Goal: Task Accomplishment & Management: Use online tool/utility

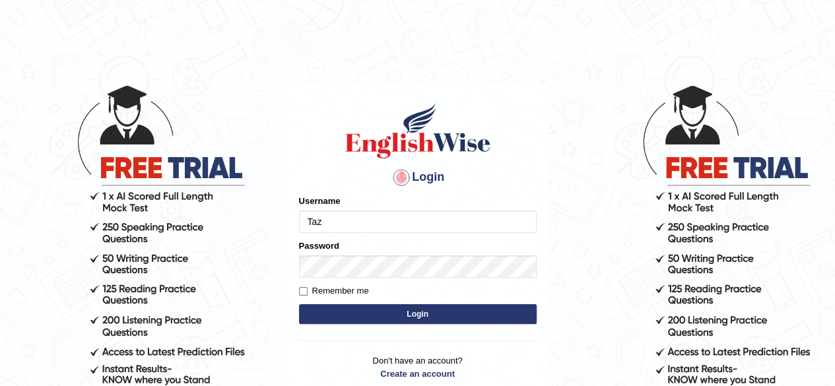
type input "Tazrin"
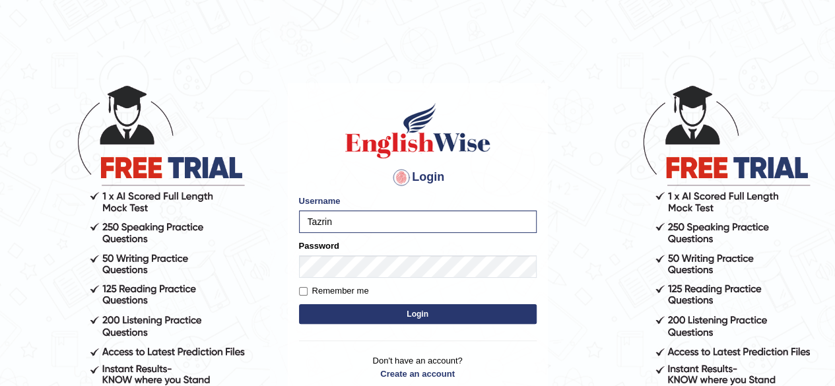
click at [417, 313] on button "Login" at bounding box center [418, 314] width 238 height 20
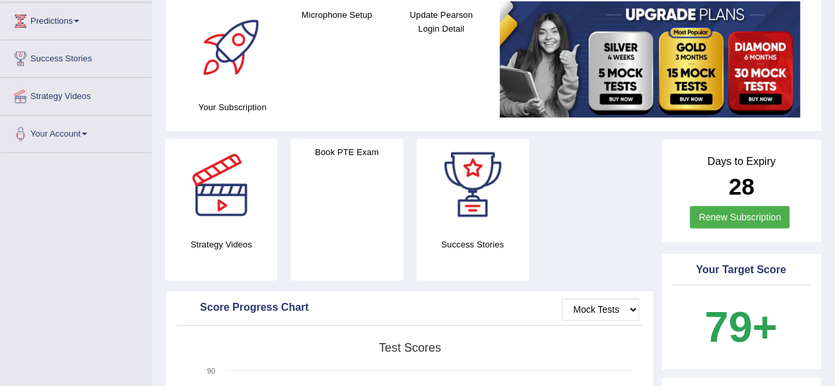
scroll to position [86, 0]
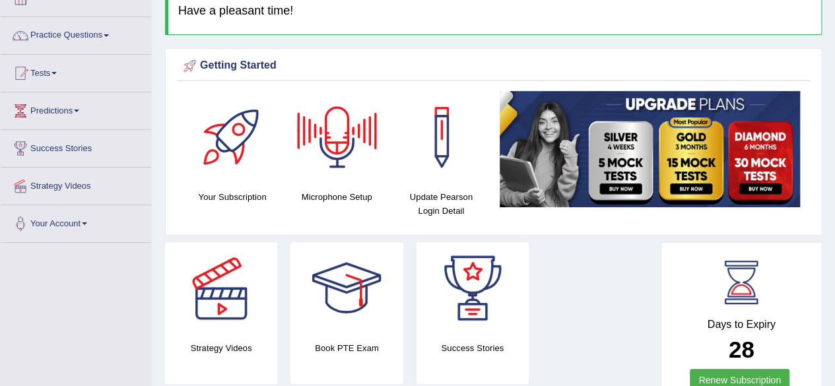
click at [347, 145] on div at bounding box center [337, 137] width 92 height 92
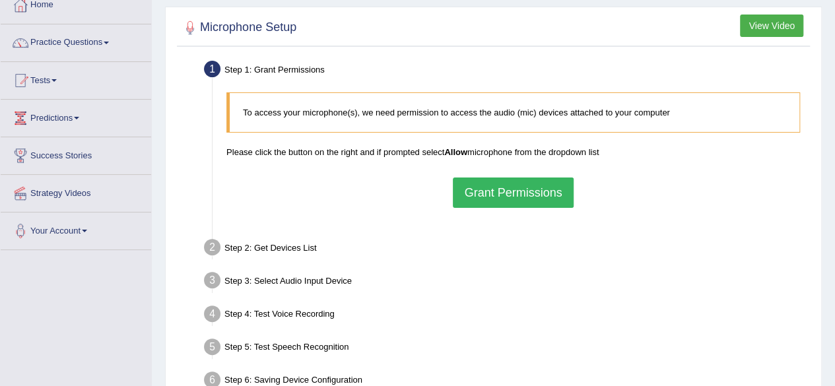
scroll to position [81, 0]
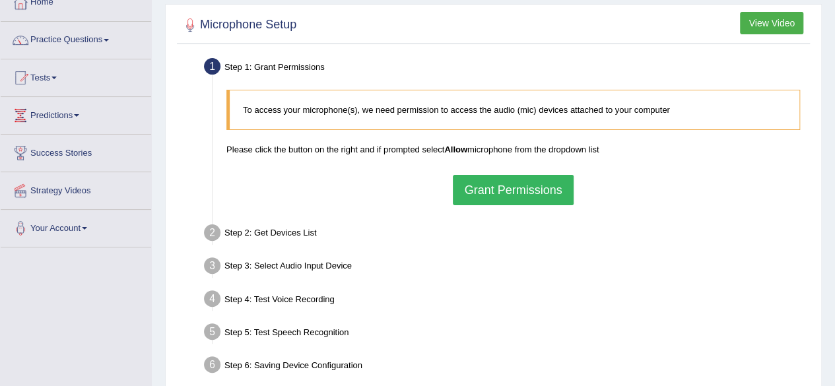
click at [510, 194] on button "Grant Permissions" at bounding box center [513, 190] width 120 height 30
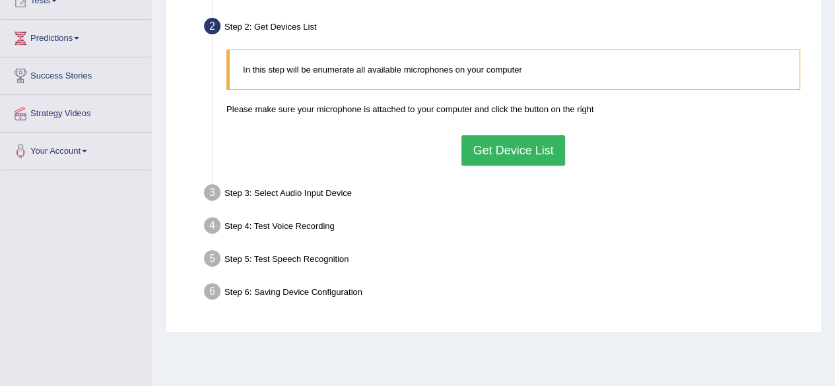
scroll to position [159, 0]
click at [523, 141] on button "Get Device List" at bounding box center [513, 150] width 103 height 30
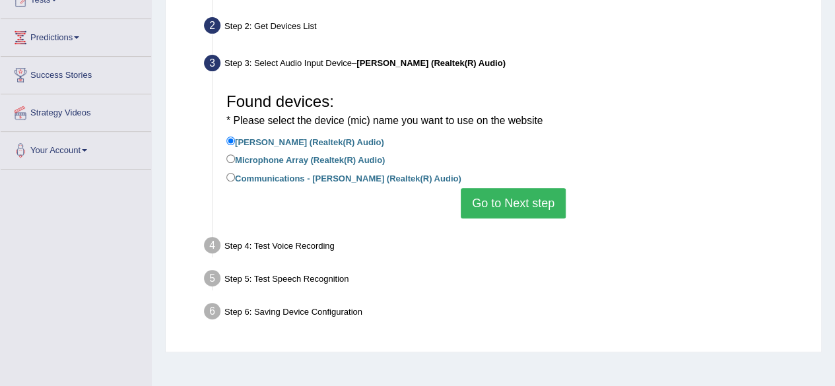
click at [522, 205] on button "Go to Next step" at bounding box center [513, 203] width 105 height 30
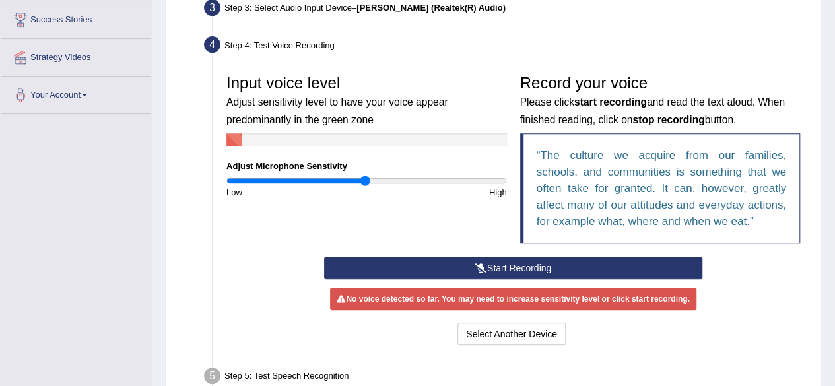
scroll to position [214, 0]
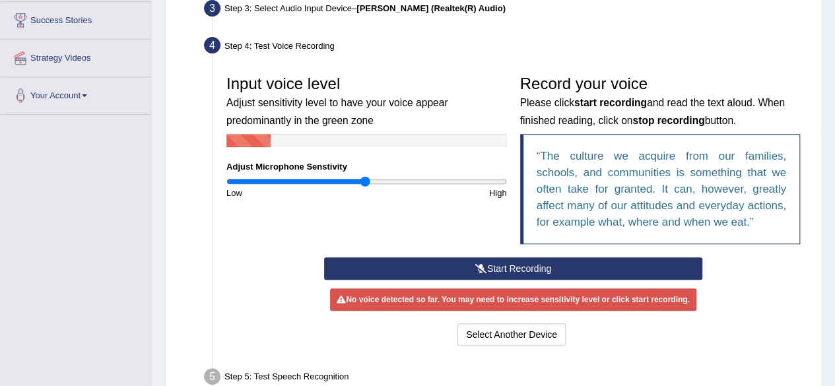
click at [523, 262] on button "Start Recording" at bounding box center [513, 269] width 378 height 22
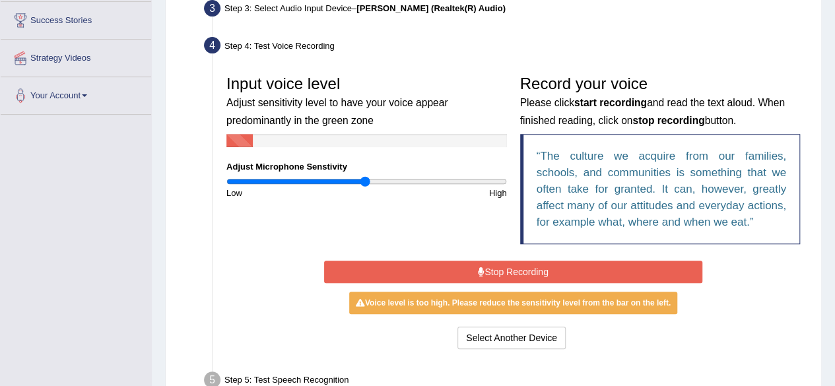
click at [523, 266] on button "Stop Recording" at bounding box center [513, 272] width 378 height 22
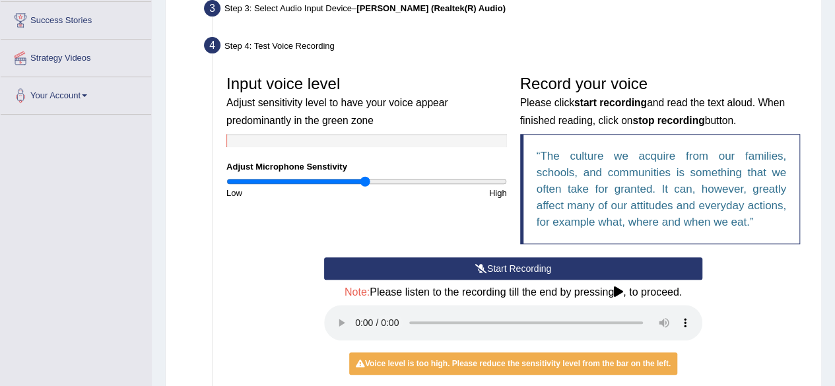
click at [523, 266] on button "Start Recording" at bounding box center [513, 269] width 378 height 22
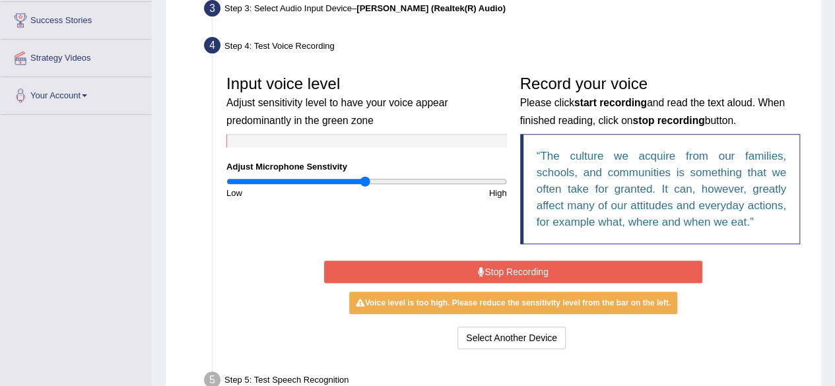
click at [520, 267] on button "Stop Recording" at bounding box center [513, 272] width 378 height 22
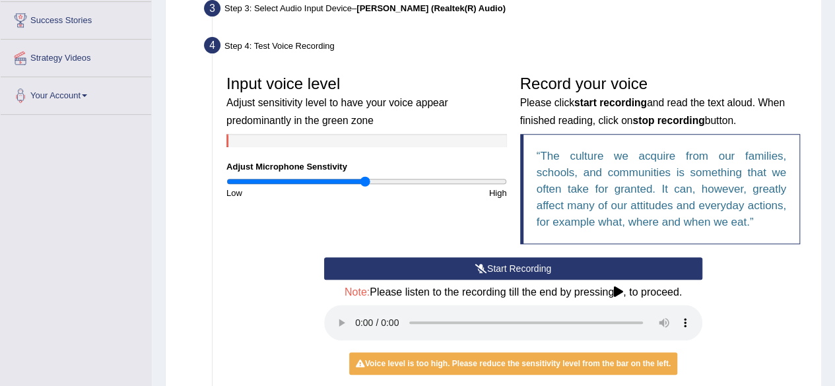
click at [515, 267] on button "Start Recording" at bounding box center [513, 269] width 378 height 22
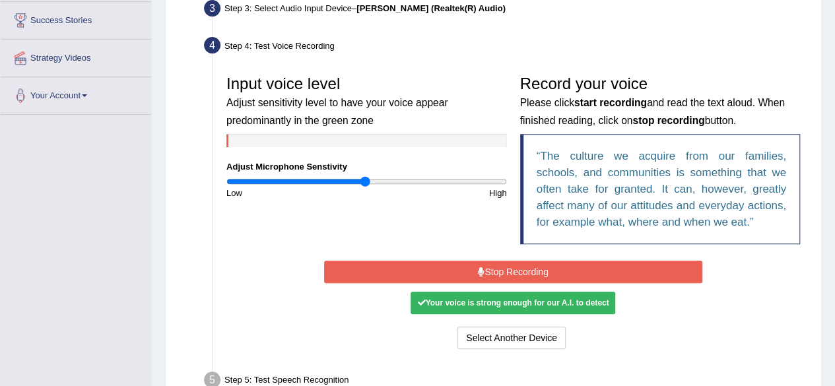
click at [515, 267] on button "Stop Recording" at bounding box center [513, 272] width 378 height 22
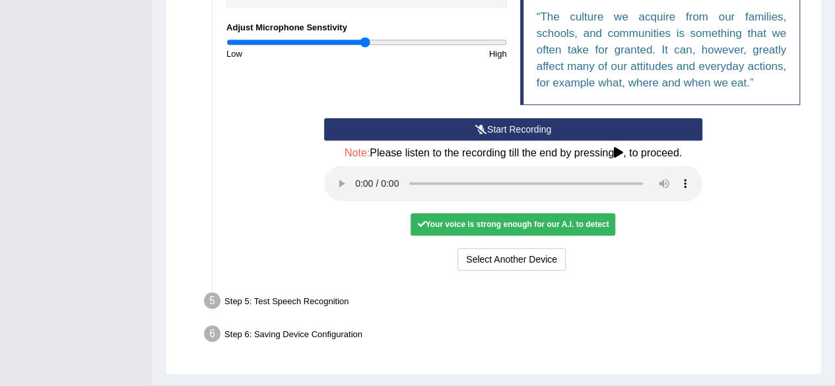
scroll to position [357, 0]
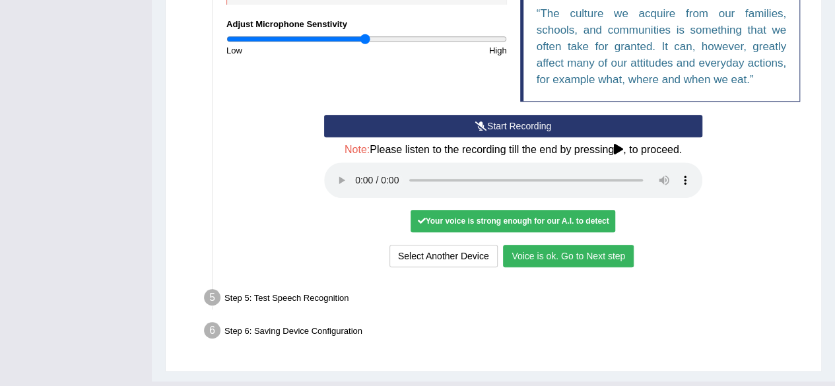
click at [546, 253] on button "Voice is ok. Go to Next step" at bounding box center [568, 256] width 131 height 22
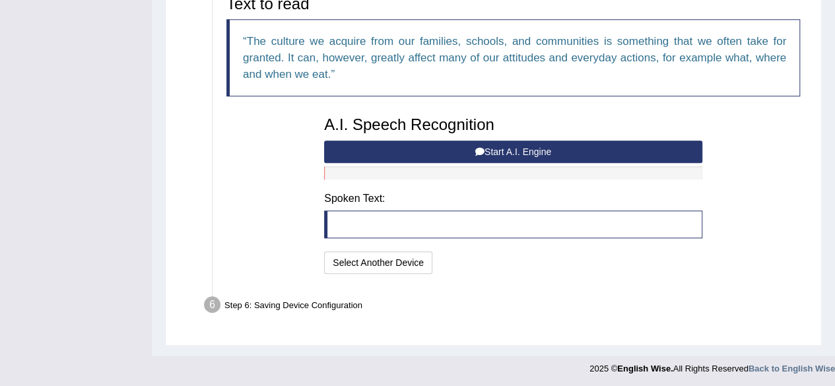
scroll to position [274, 0]
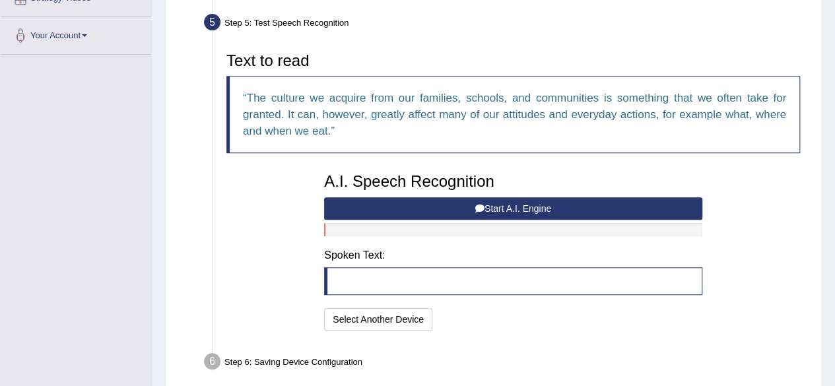
click at [555, 205] on button "Start A.I. Engine" at bounding box center [513, 208] width 378 height 22
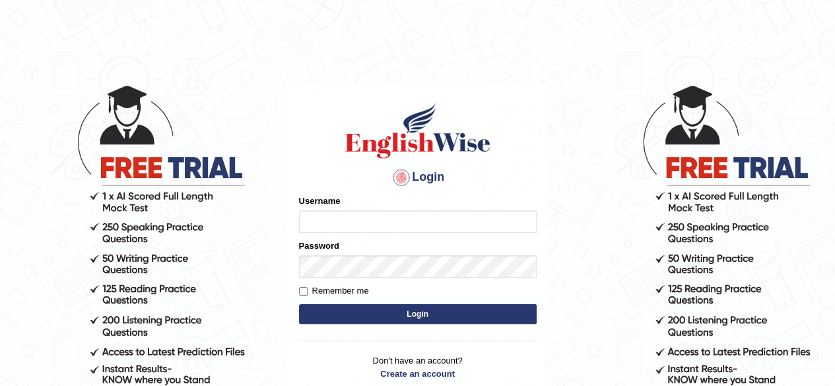
click at [341, 219] on input "Username" at bounding box center [418, 222] width 238 height 22
type input "Tazrin"
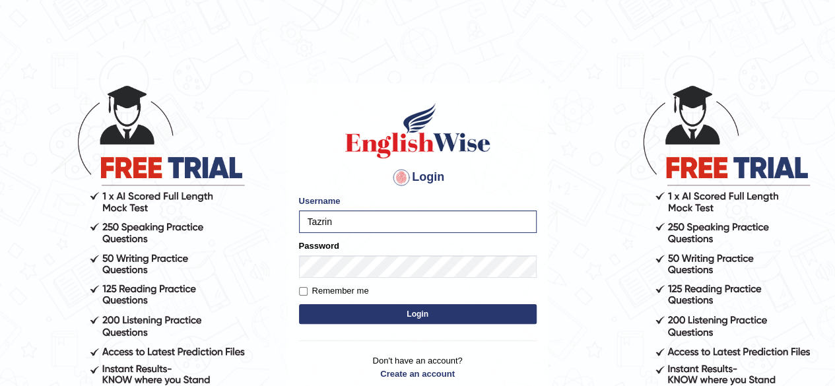
click at [416, 311] on button "Login" at bounding box center [418, 314] width 238 height 20
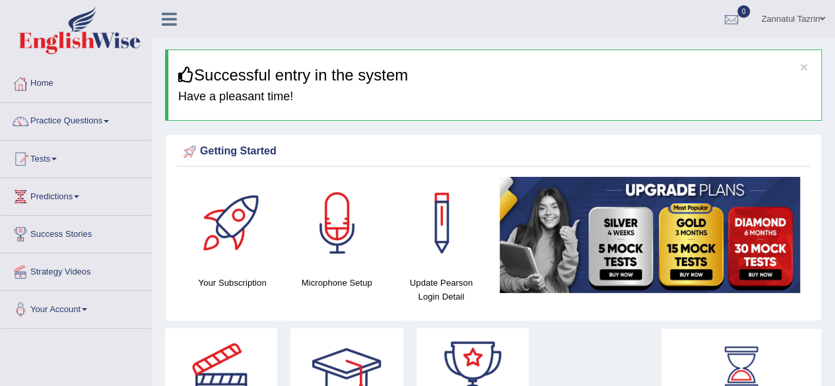
click at [329, 226] on div at bounding box center [337, 223] width 92 height 92
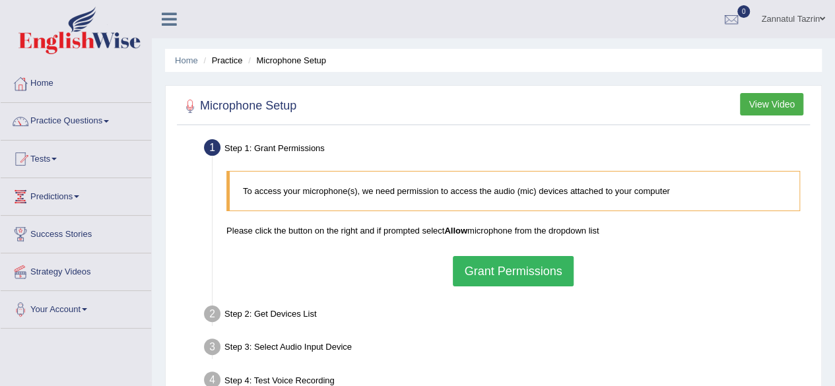
click at [508, 265] on button "Grant Permissions" at bounding box center [513, 271] width 120 height 30
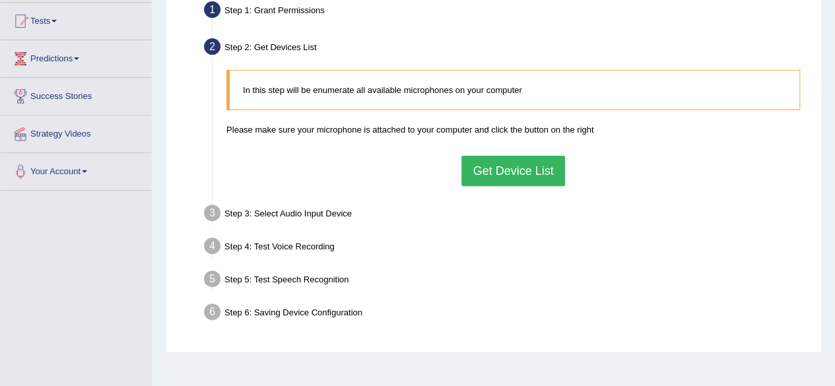
scroll to position [138, 0]
click at [494, 171] on button "Get Device List" at bounding box center [513, 171] width 103 height 30
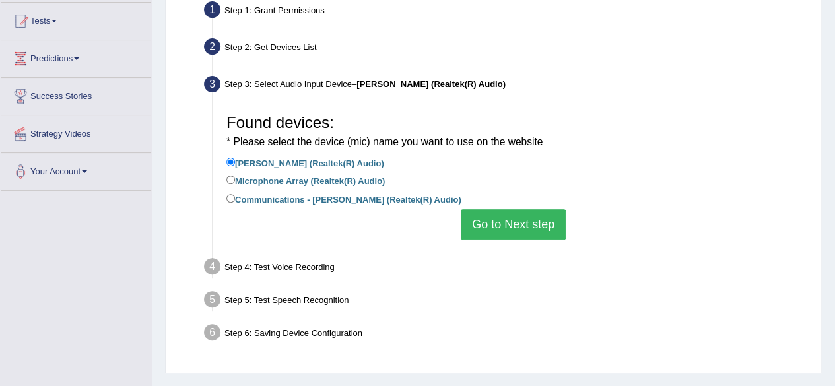
click at [504, 219] on button "Go to Next step" at bounding box center [513, 224] width 105 height 30
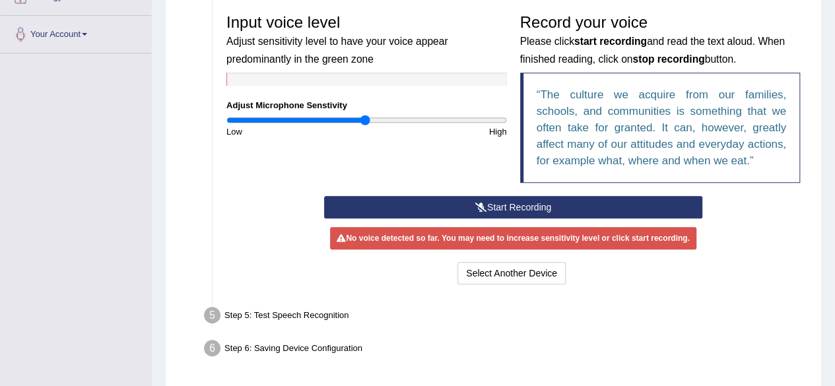
scroll to position [277, 0]
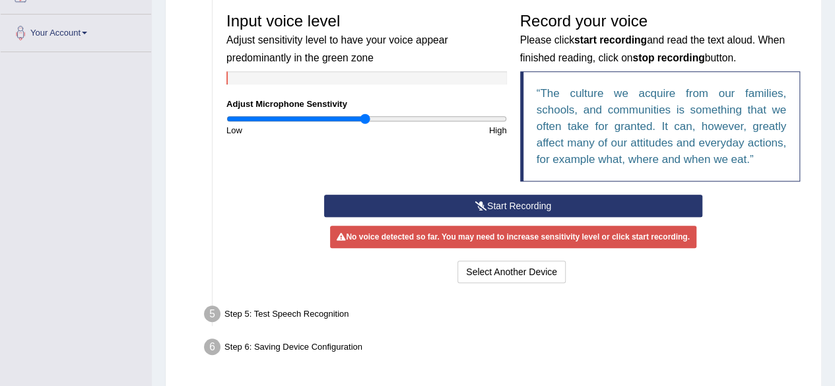
click at [501, 203] on button "Start Recording" at bounding box center [513, 206] width 378 height 22
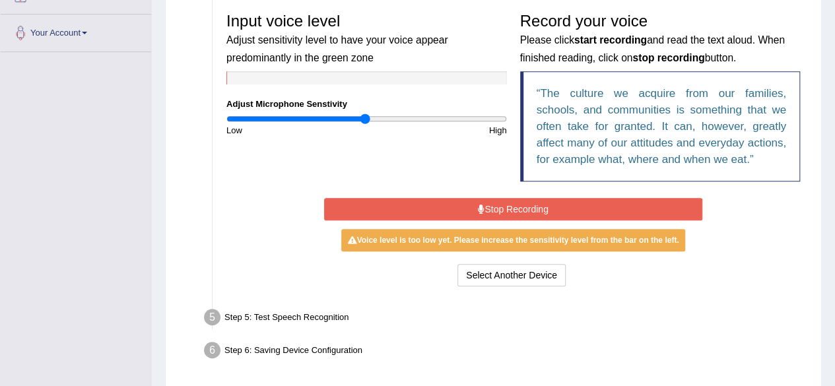
click at [498, 204] on button "Stop Recording" at bounding box center [513, 209] width 378 height 22
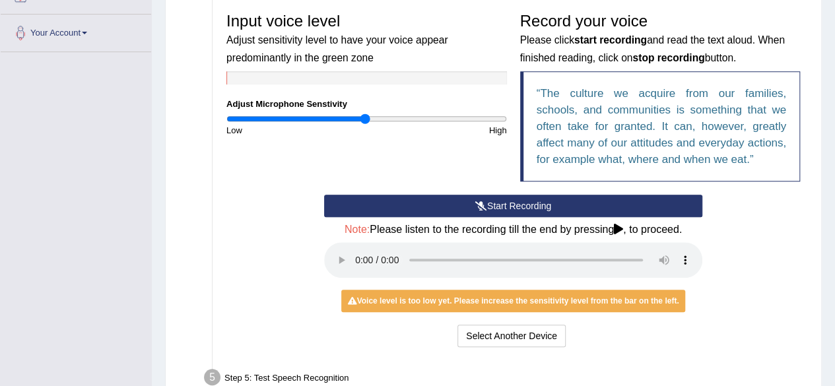
click at [498, 204] on button "Start Recording" at bounding box center [513, 206] width 378 height 22
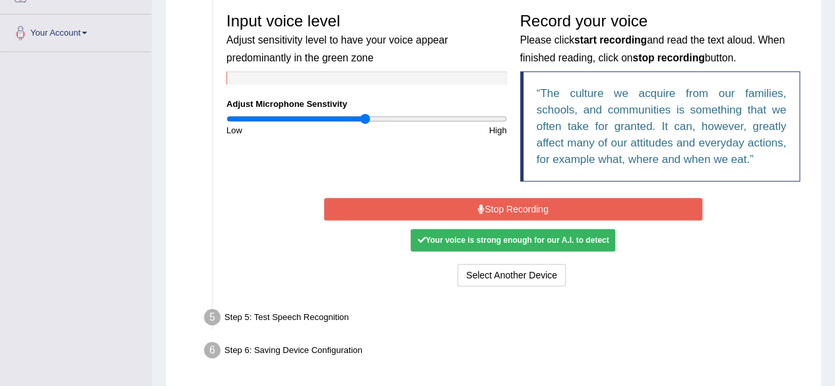
click at [499, 237] on div "Your voice is strong enough for our A.I. to detect" at bounding box center [513, 240] width 205 height 22
click at [501, 205] on button "Stop Recording" at bounding box center [513, 209] width 378 height 22
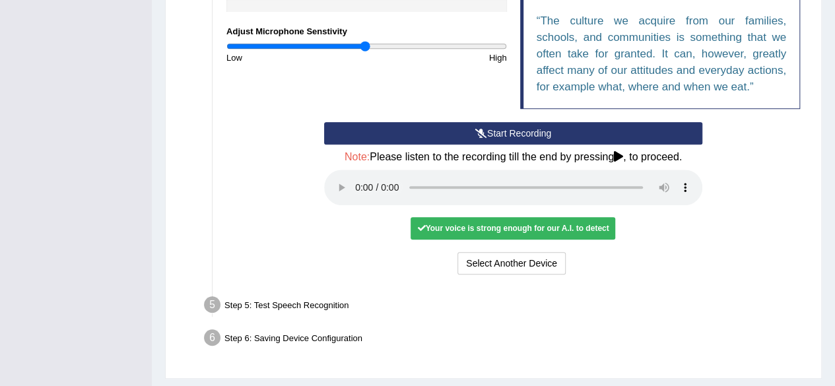
scroll to position [350, 0]
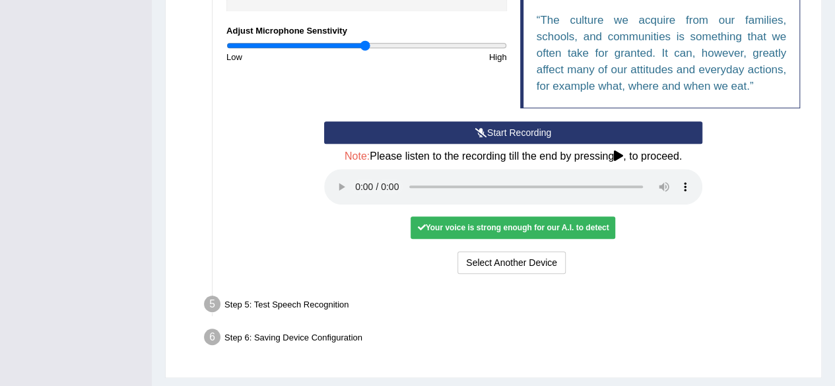
click at [509, 229] on div "Your voice is strong enough for our A.I. to detect" at bounding box center [513, 228] width 205 height 22
click at [464, 227] on div "Your voice is strong enough for our A.I. to detect" at bounding box center [513, 228] width 205 height 22
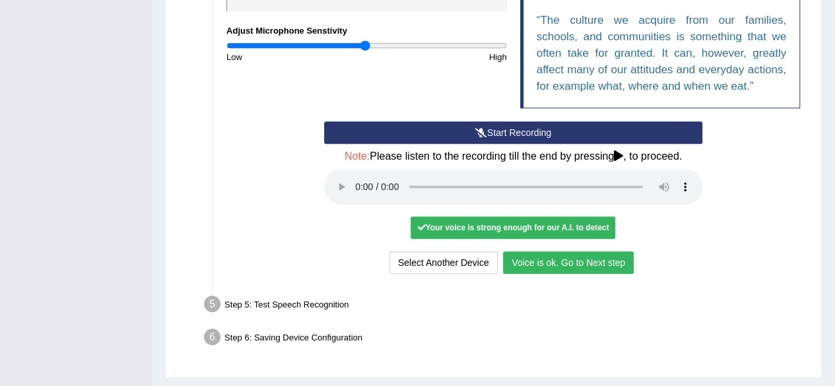
click at [530, 262] on button "Voice is ok. Go to Next step" at bounding box center [568, 263] width 131 height 22
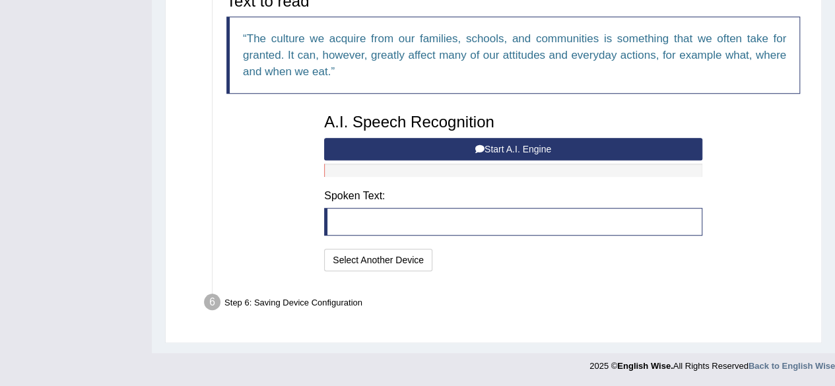
scroll to position [331, 0]
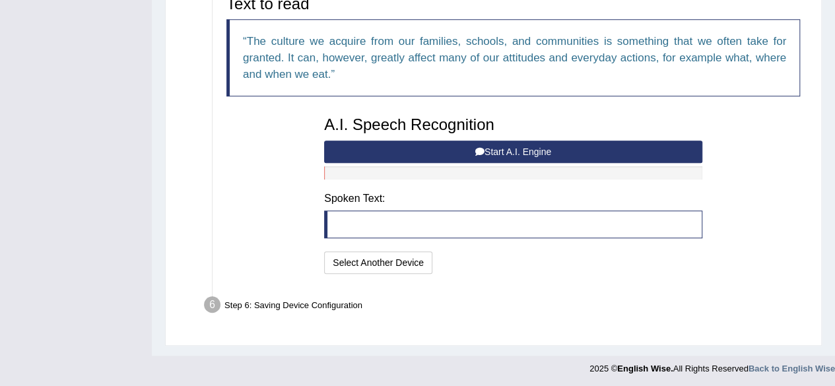
click at [277, 189] on div "Text to read The culture we acquire from our families, schools, and communities…" at bounding box center [513, 133] width 587 height 289
click at [501, 150] on button "Start A.I. Engine" at bounding box center [513, 152] width 378 height 22
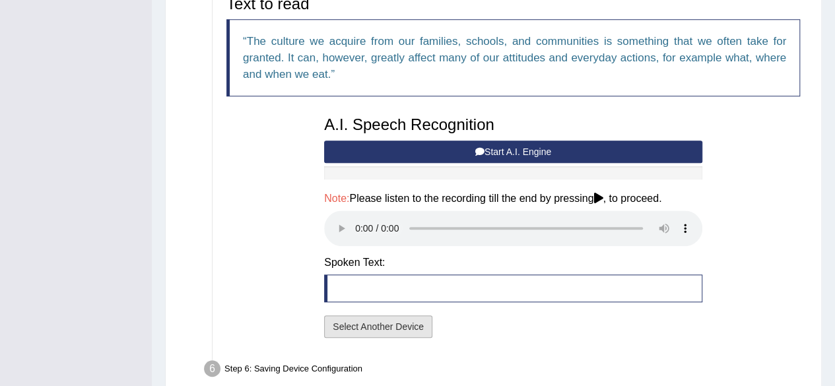
click at [370, 320] on button "Select Another Device" at bounding box center [378, 327] width 108 height 22
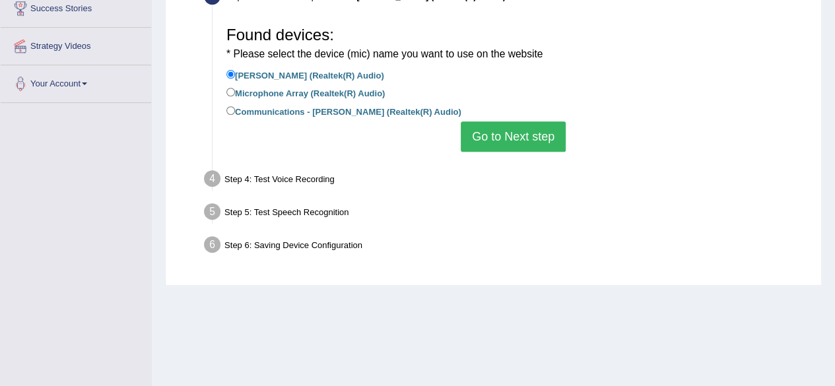
scroll to position [227, 0]
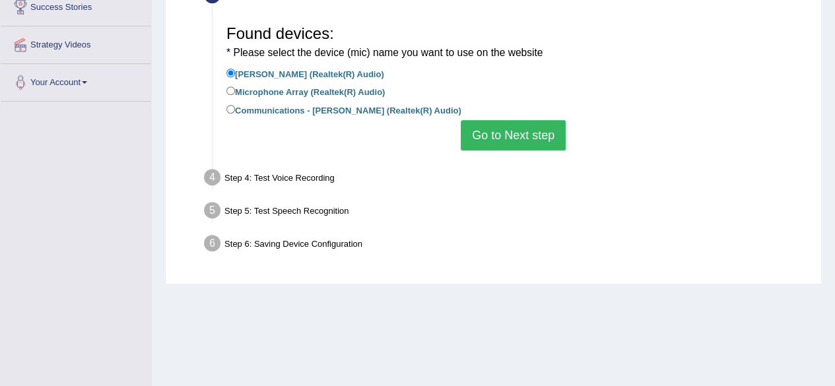
click at [534, 130] on button "Go to Next step" at bounding box center [513, 135] width 105 height 30
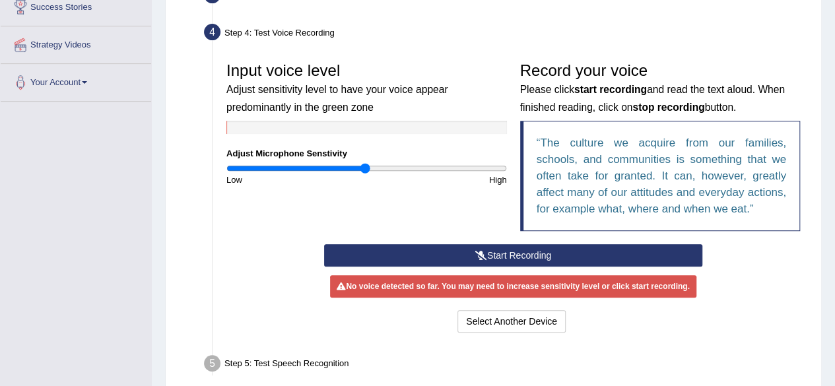
click at [516, 251] on button "Start Recording" at bounding box center [513, 255] width 378 height 22
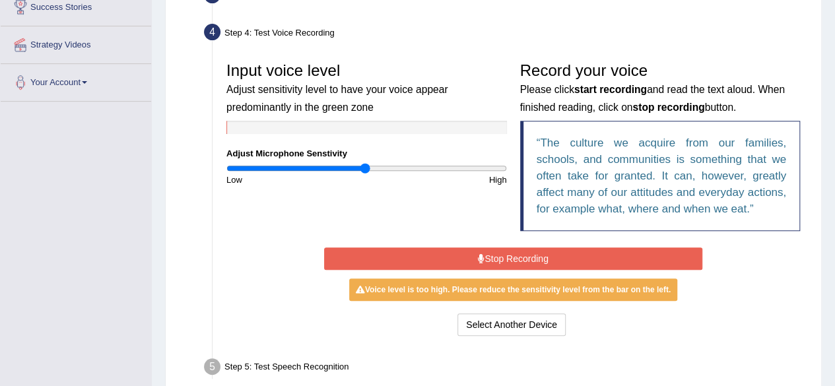
click at [508, 258] on button "Stop Recording" at bounding box center [513, 259] width 378 height 22
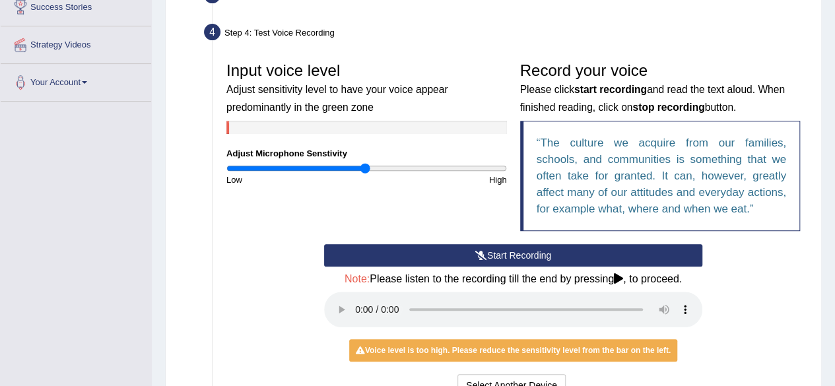
click at [508, 258] on button "Start Recording" at bounding box center [513, 255] width 378 height 22
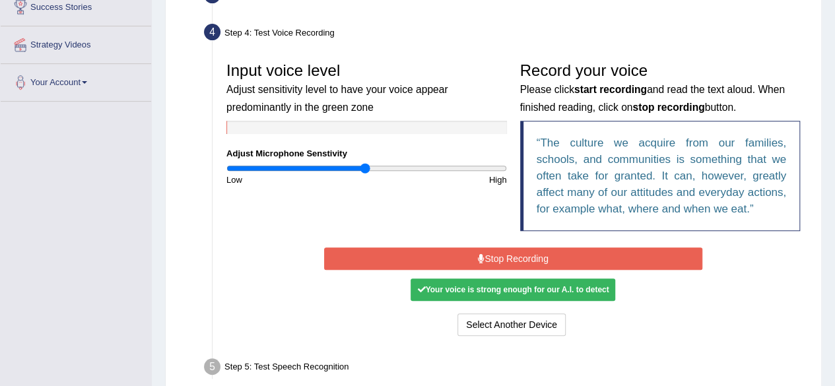
click at [508, 260] on button "Stop Recording" at bounding box center [513, 259] width 378 height 22
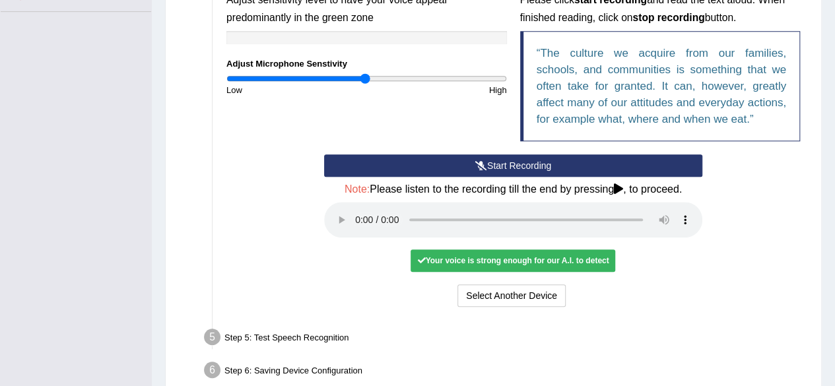
scroll to position [337, 0]
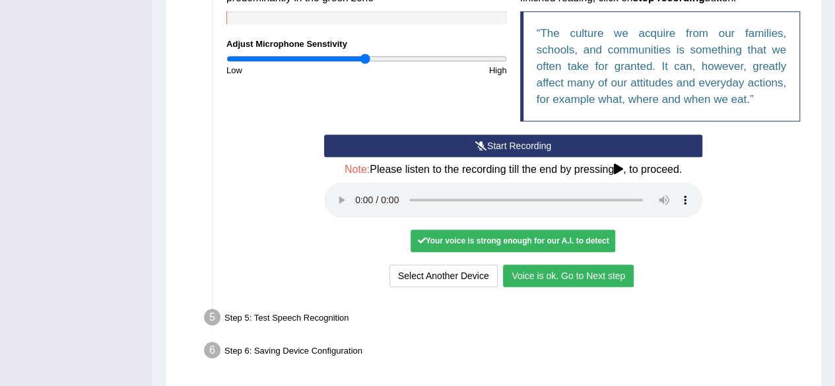
click at [561, 275] on button "Voice is ok. Go to Next step" at bounding box center [568, 276] width 131 height 22
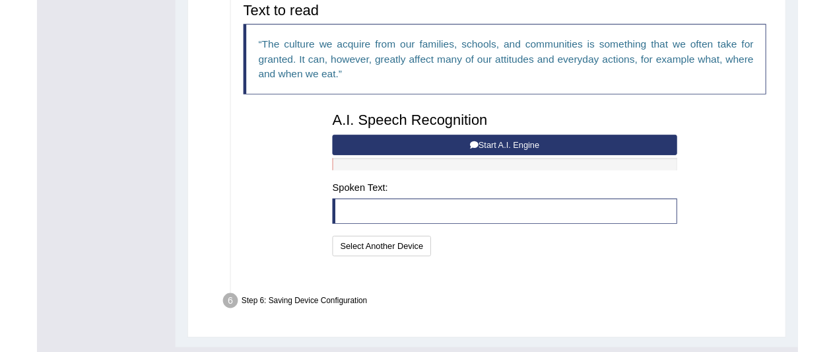
scroll to position [331, 0]
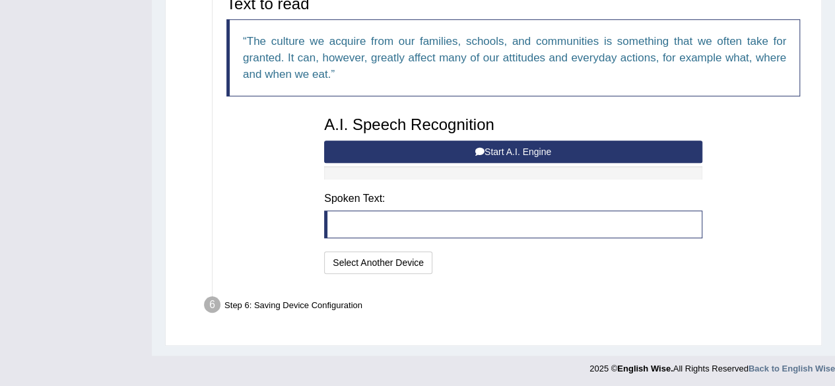
click at [481, 149] on icon at bounding box center [479, 151] width 9 height 9
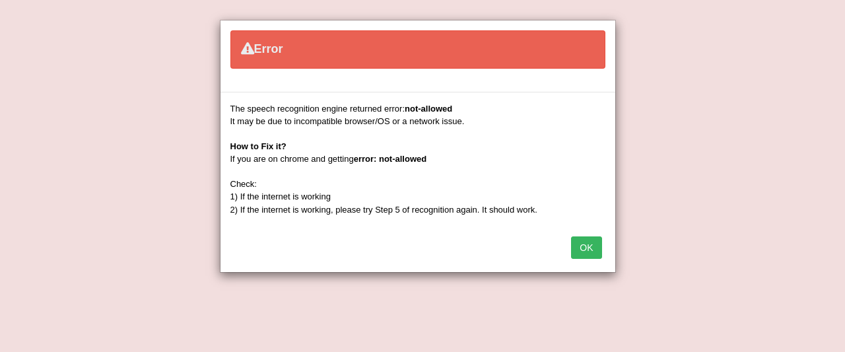
click at [590, 247] on button "OK" at bounding box center [586, 247] width 30 height 22
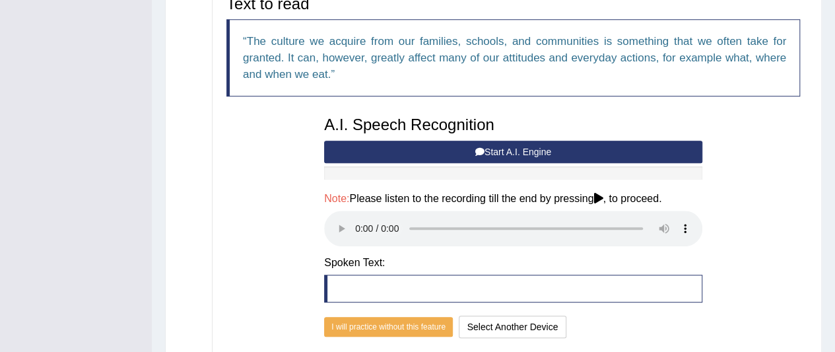
click at [519, 148] on button "Start A.I. Engine" at bounding box center [513, 152] width 378 height 22
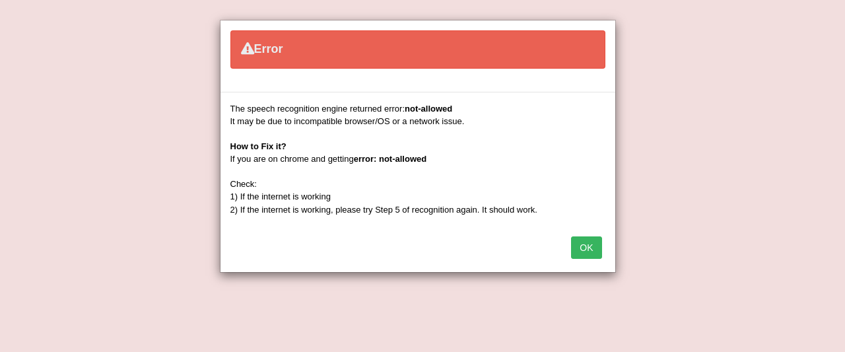
click at [586, 247] on button "OK" at bounding box center [586, 247] width 30 height 22
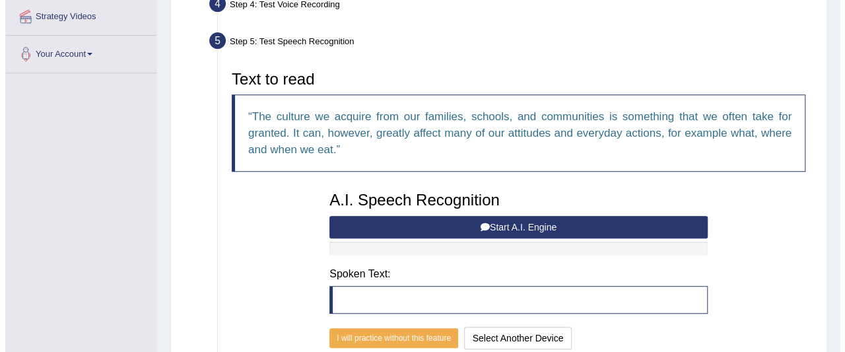
scroll to position [202, 0]
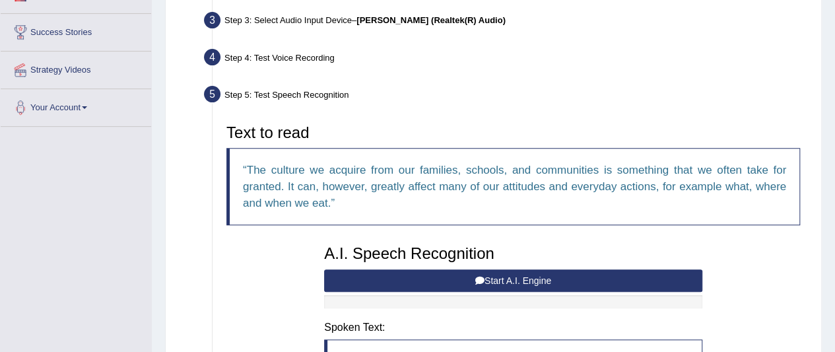
click at [466, 273] on button "Start A.I. Engine" at bounding box center [513, 280] width 378 height 22
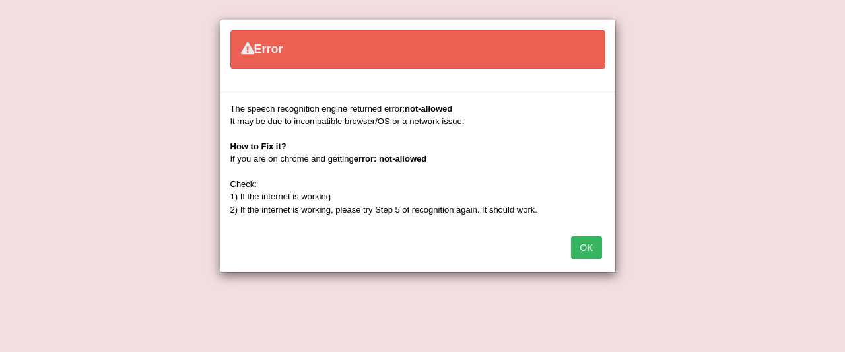
click at [304, 141] on div "The speech recognition engine returned error: not-allowed It may be due to inco…" at bounding box center [417, 159] width 375 height 114
click at [408, 125] on div "Error The speech recognition engine returned error: not-allowed It may be due t…" at bounding box center [418, 146] width 396 height 253
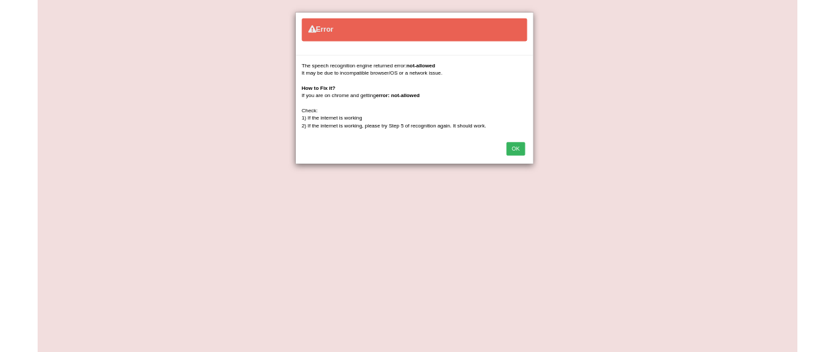
scroll to position [178, 0]
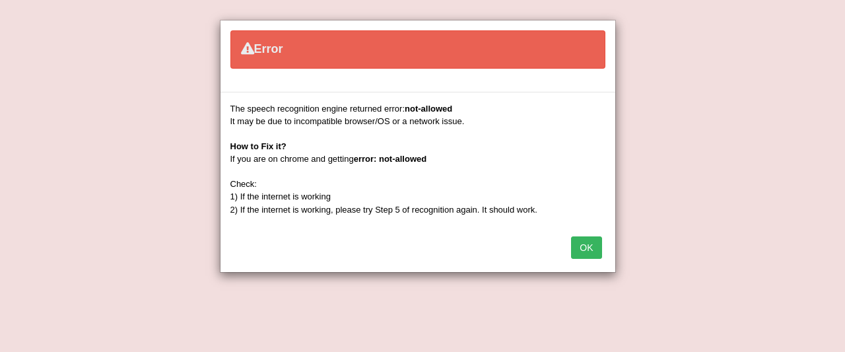
click at [418, 179] on div "The speech recognition engine returned error: not-allowed It may be due to inco…" at bounding box center [417, 159] width 375 height 114
click at [586, 241] on button "OK" at bounding box center [586, 247] width 30 height 22
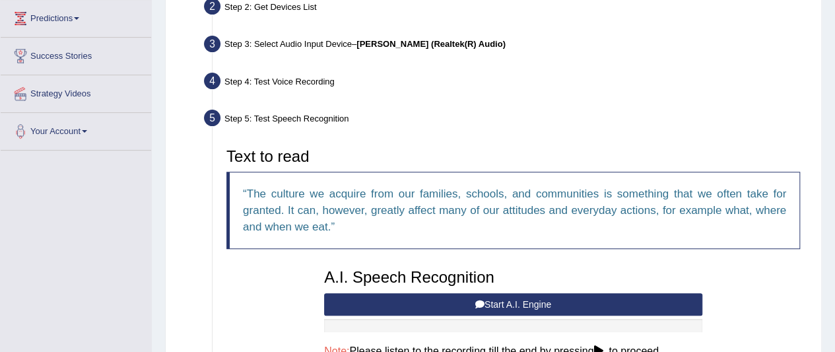
click at [78, 20] on link "Predictions" at bounding box center [76, 16] width 151 height 33
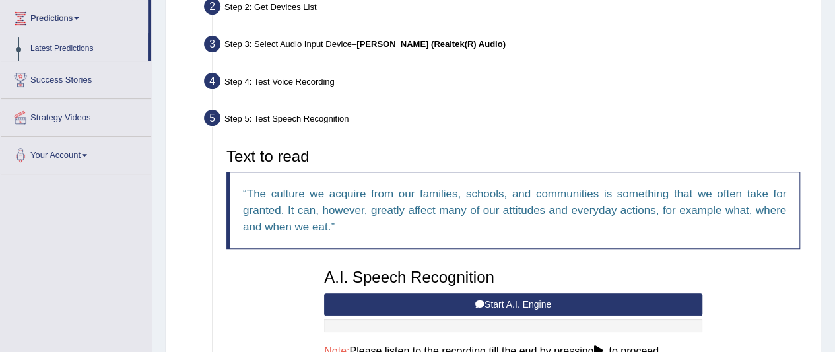
click at [78, 20] on link "Predictions" at bounding box center [74, 16] width 147 height 33
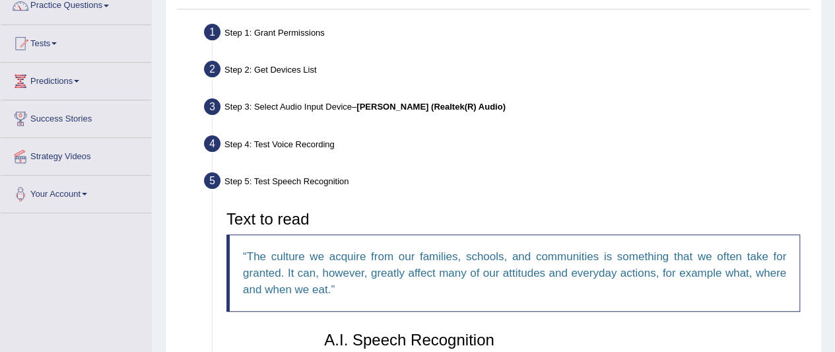
scroll to position [239, 0]
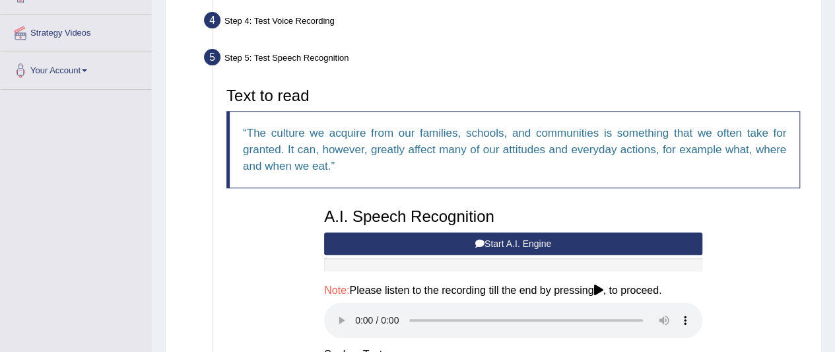
click at [518, 242] on button "Start A.I. Engine" at bounding box center [513, 243] width 378 height 22
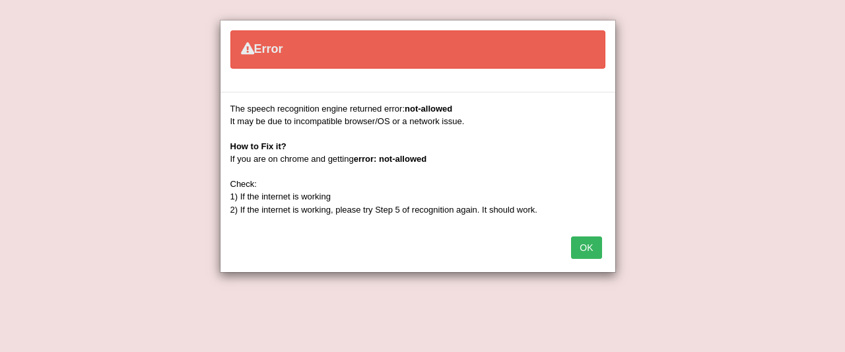
click at [588, 248] on button "OK" at bounding box center [586, 247] width 30 height 22
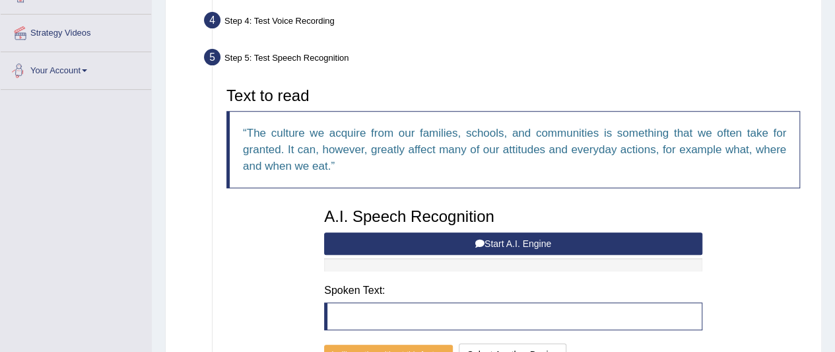
click at [85, 65] on link "Your Account" at bounding box center [76, 68] width 151 height 33
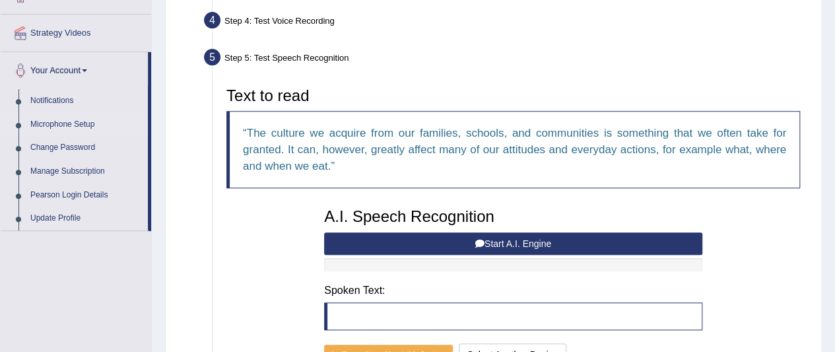
click at [73, 120] on link "Microphone Setup" at bounding box center [85, 125] width 123 height 24
click at [70, 120] on link "Microphone Setup" at bounding box center [85, 125] width 123 height 24
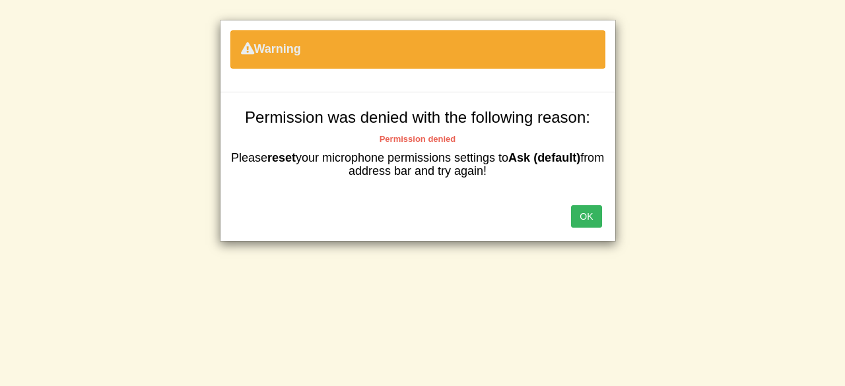
click at [584, 217] on button "OK" at bounding box center [586, 216] width 30 height 22
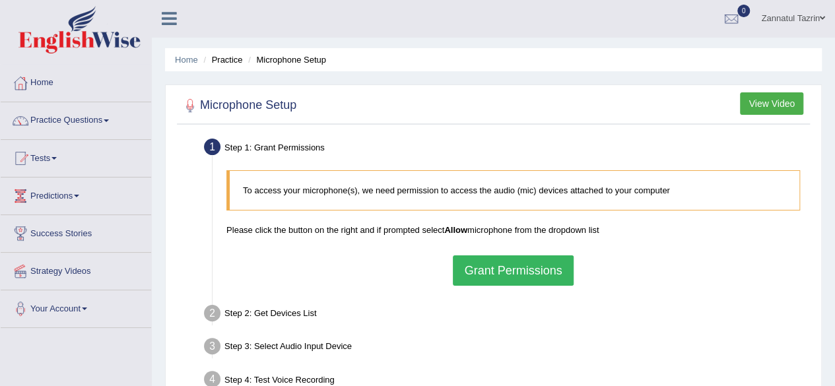
click at [528, 267] on button "Grant Permissions" at bounding box center [513, 271] width 120 height 30
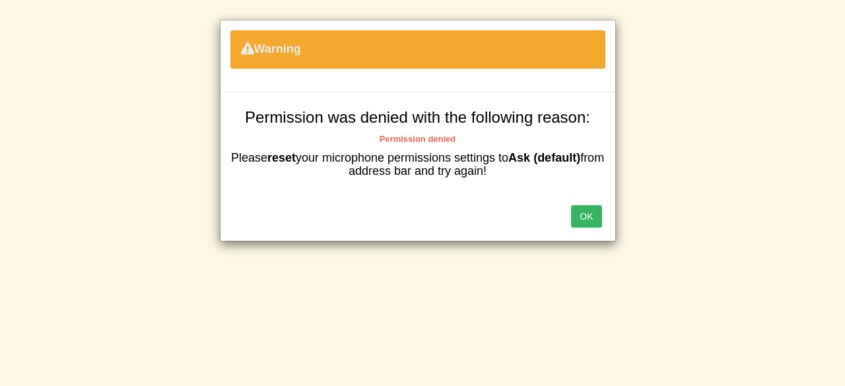
click at [592, 212] on button "OK" at bounding box center [586, 216] width 30 height 22
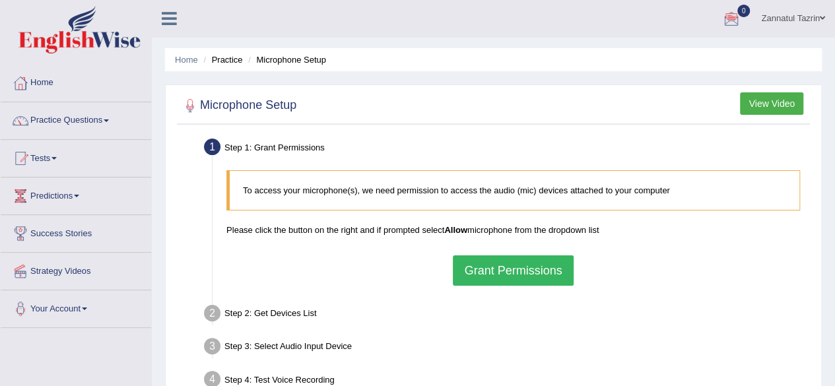
click at [483, 267] on button "Grant Permissions" at bounding box center [513, 271] width 120 height 30
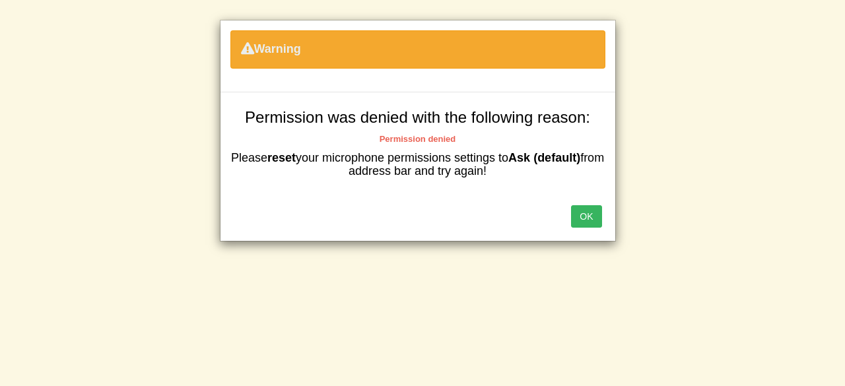
click at [587, 215] on button "OK" at bounding box center [586, 216] width 30 height 22
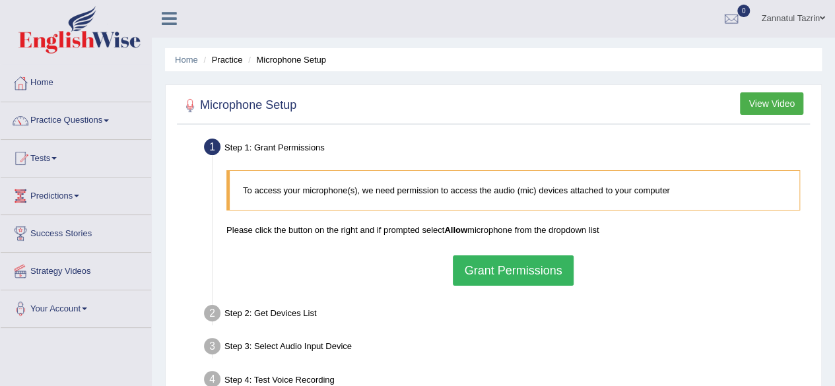
click at [499, 269] on button "Grant Permissions" at bounding box center [513, 271] width 120 height 30
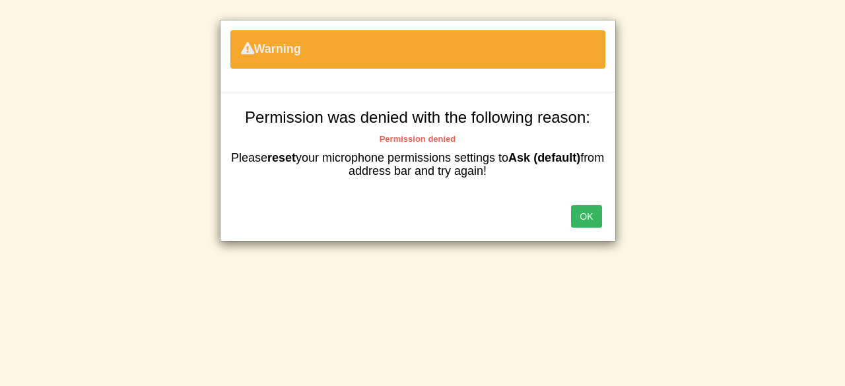
click at [591, 211] on button "OK" at bounding box center [586, 216] width 30 height 22
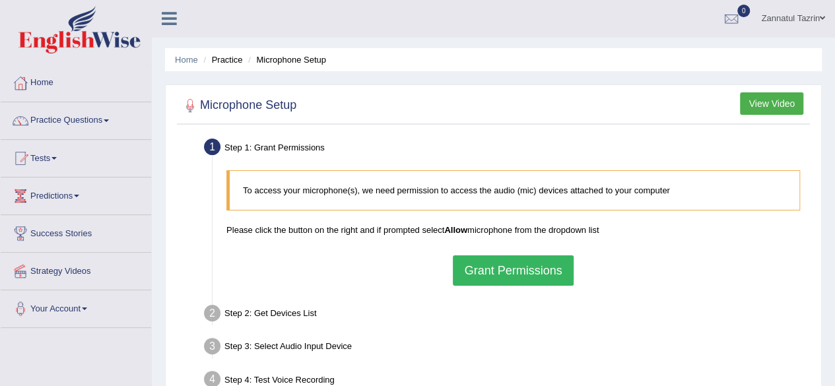
click at [275, 110] on h2 "Microphone Setup" at bounding box center [238, 106] width 116 height 20
click at [300, 59] on li "Microphone Setup" at bounding box center [285, 59] width 81 height 13
click at [771, 98] on button "View Video" at bounding box center [771, 103] width 63 height 22
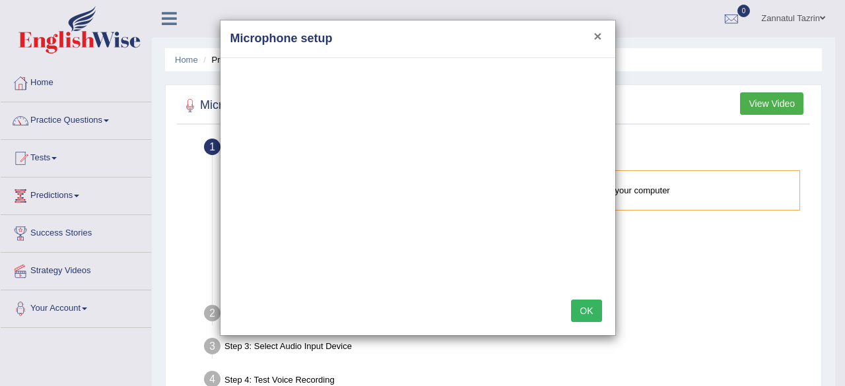
click at [600, 35] on button "×" at bounding box center [598, 36] width 8 height 14
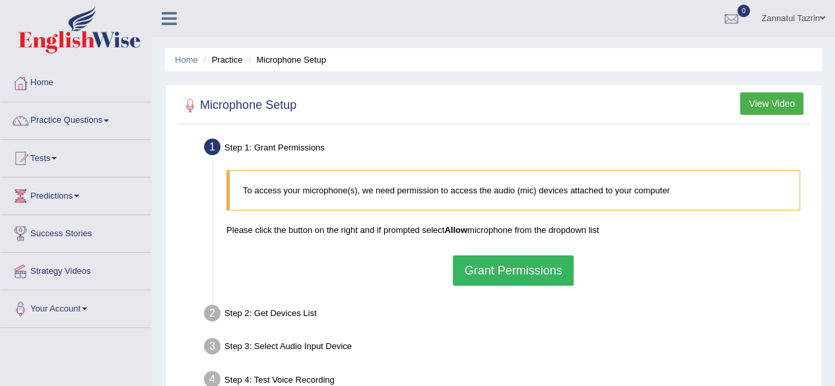
click at [498, 269] on button "Grant Permissions" at bounding box center [513, 271] width 120 height 30
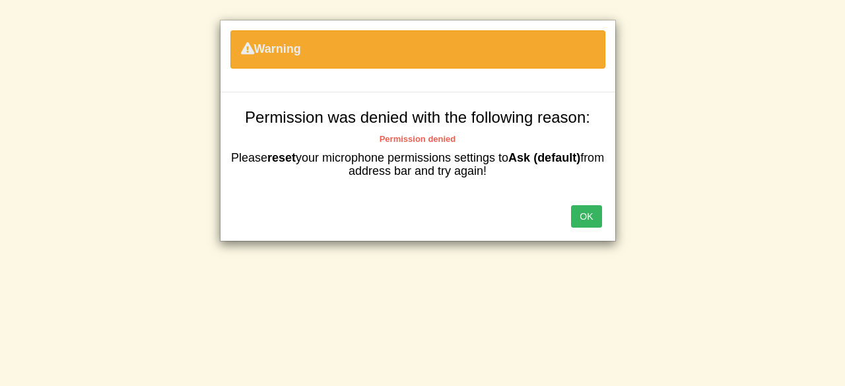
click at [589, 210] on button "OK" at bounding box center [586, 216] width 30 height 22
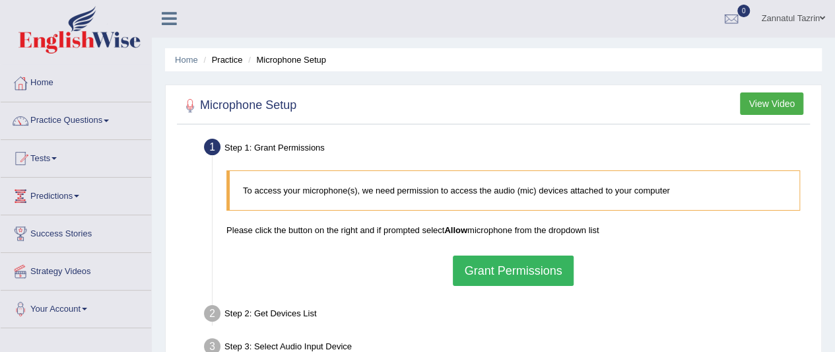
click at [495, 269] on button "Grant Permissions" at bounding box center [513, 271] width 120 height 30
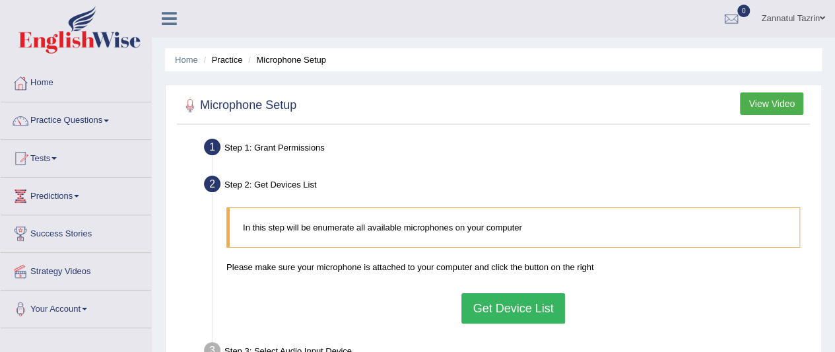
click at [518, 305] on button "Get Device List" at bounding box center [513, 308] width 103 height 30
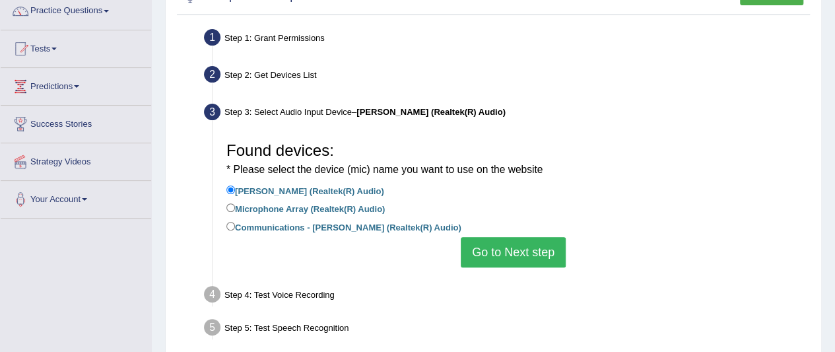
scroll to position [111, 0]
click at [518, 245] on button "Go to Next step" at bounding box center [513, 251] width 105 height 30
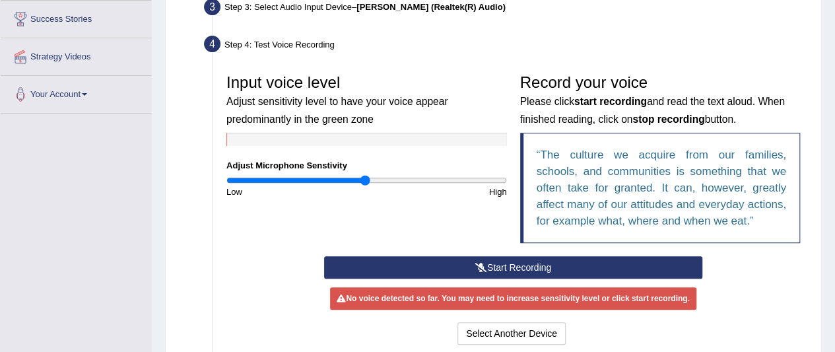
scroll to position [216, 0]
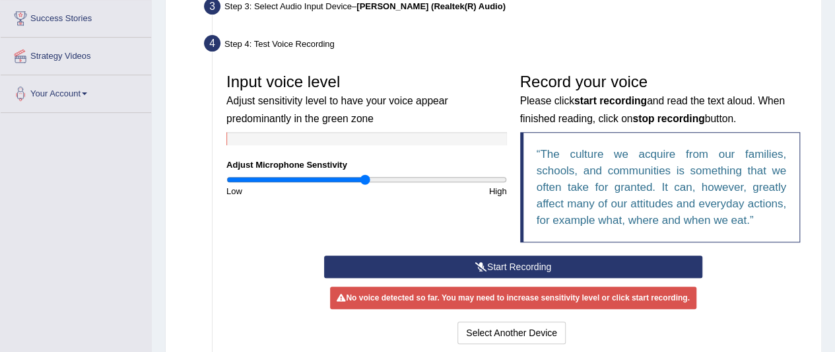
click at [516, 264] on button "Start Recording" at bounding box center [513, 267] width 378 height 22
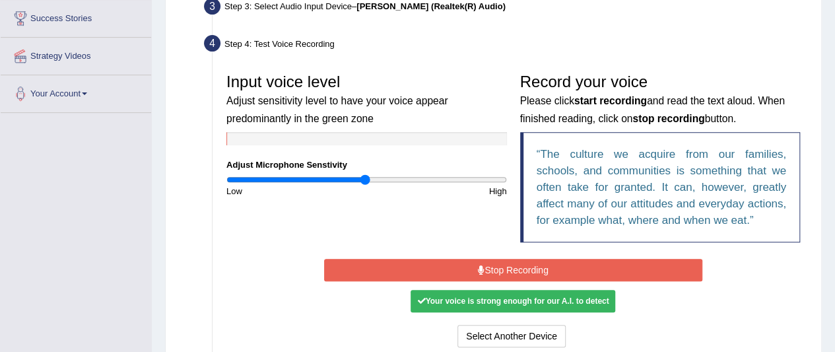
click at [516, 266] on button "Stop Recording" at bounding box center [513, 270] width 378 height 22
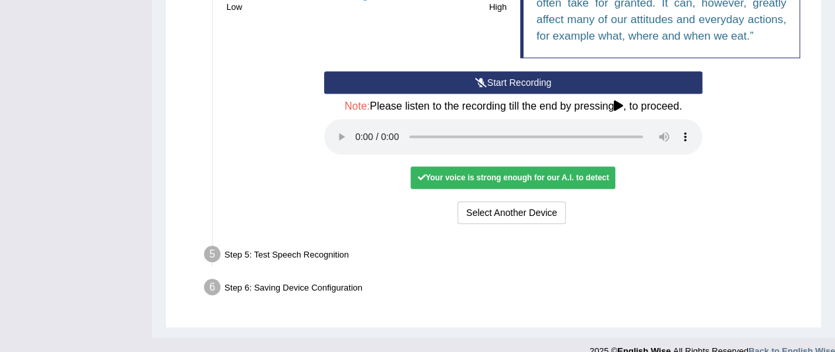
scroll to position [401, 0]
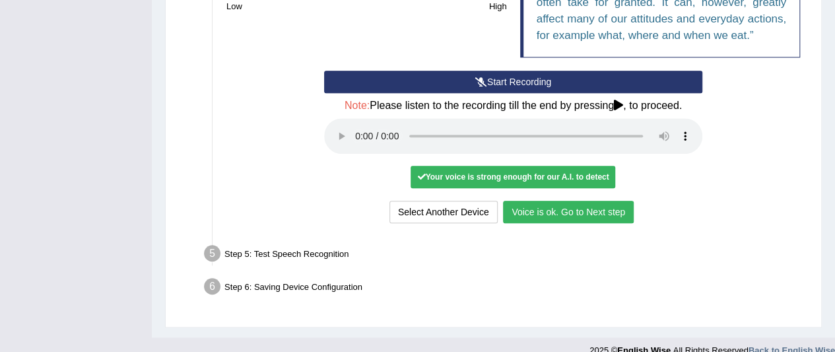
click at [536, 211] on button "Voice is ok. Go to Next step" at bounding box center [568, 212] width 131 height 22
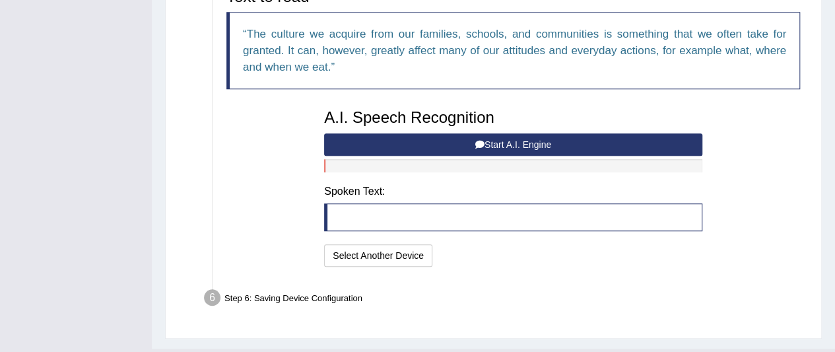
scroll to position [335, 0]
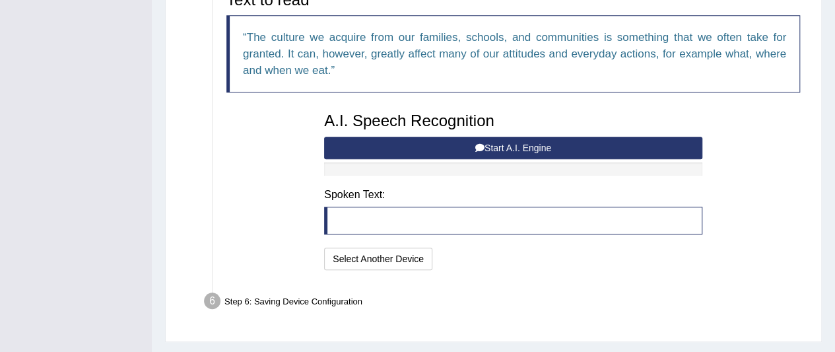
click at [510, 145] on button "Start A.I. Engine" at bounding box center [513, 148] width 378 height 22
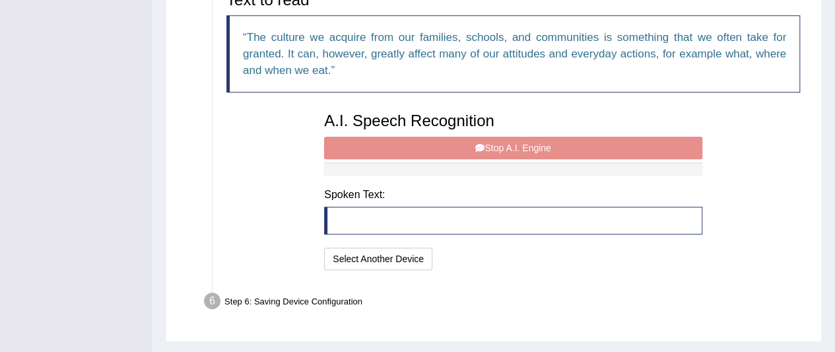
click at [518, 145] on div "A.I. Speech Recognition Start A.I. Engine Stop A.I. Engine Note: Please listen …" at bounding box center [514, 190] width 392 height 168
click at [501, 143] on div "A.I. Speech Recognition Start A.I. Engine Stop A.I. Engine Note: Please listen …" at bounding box center [514, 190] width 392 height 168
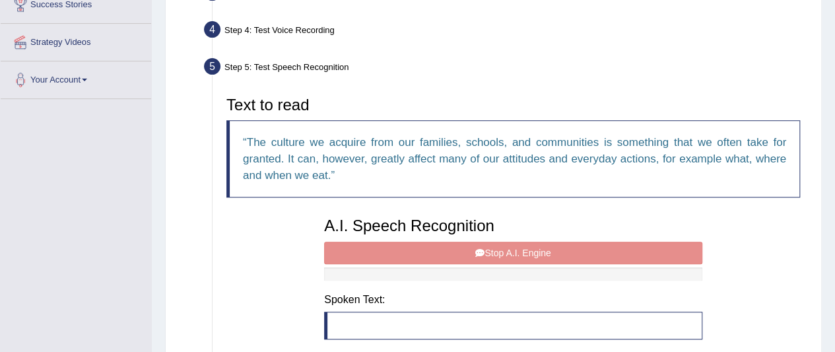
scroll to position [229, 0]
click at [519, 252] on div "A.I. Speech Recognition Start A.I. Engine Stop A.I. Engine Note: Please listen …" at bounding box center [514, 295] width 392 height 168
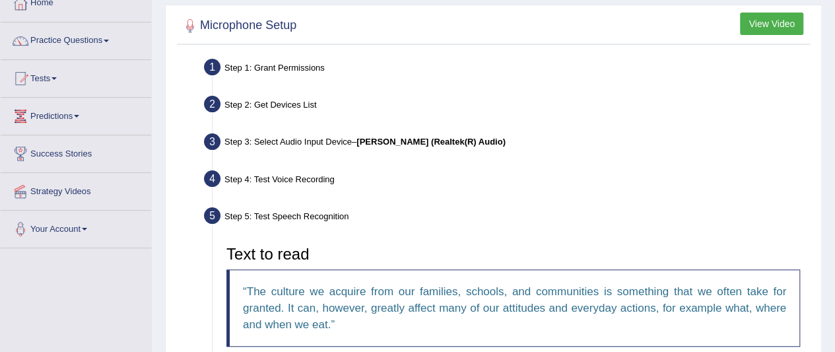
scroll to position [0, 0]
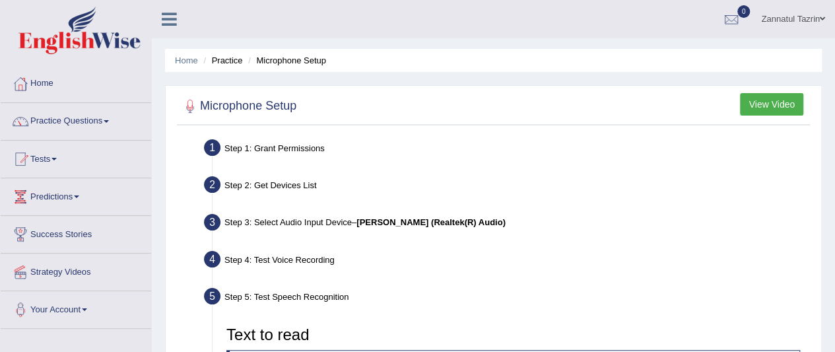
click at [273, 146] on div "Step 1: Grant Permissions" at bounding box center [506, 149] width 617 height 29
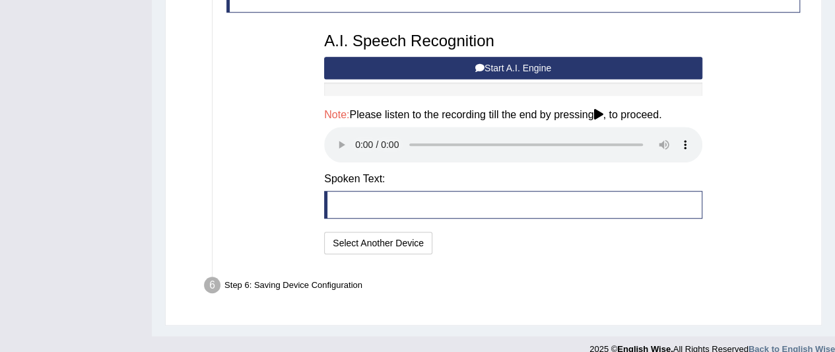
scroll to position [429, 0]
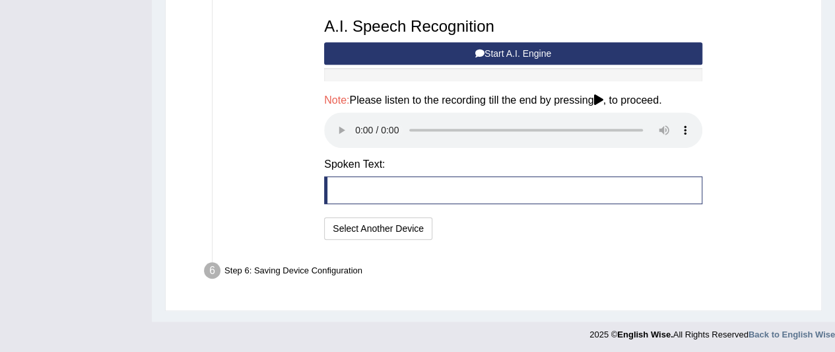
click at [503, 51] on button "Start A.I. Engine" at bounding box center [513, 53] width 378 height 22
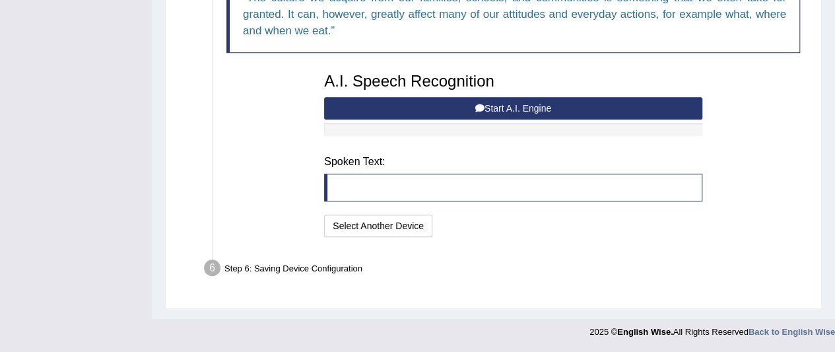
scroll to position [365, 0]
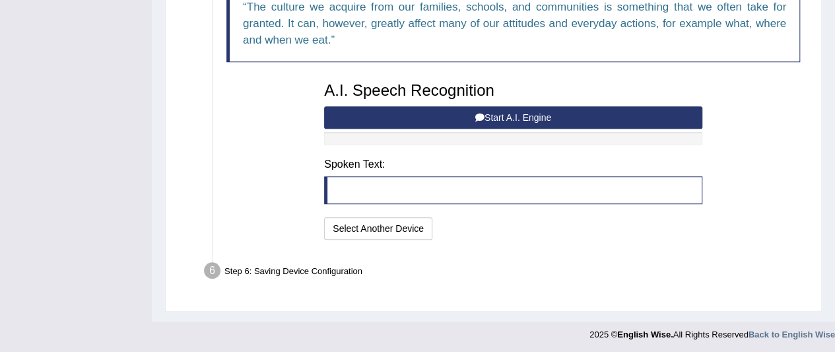
click at [507, 112] on button "Start A.I. Engine" at bounding box center [513, 117] width 378 height 22
click at [363, 223] on button "Select Another Device" at bounding box center [378, 228] width 108 height 22
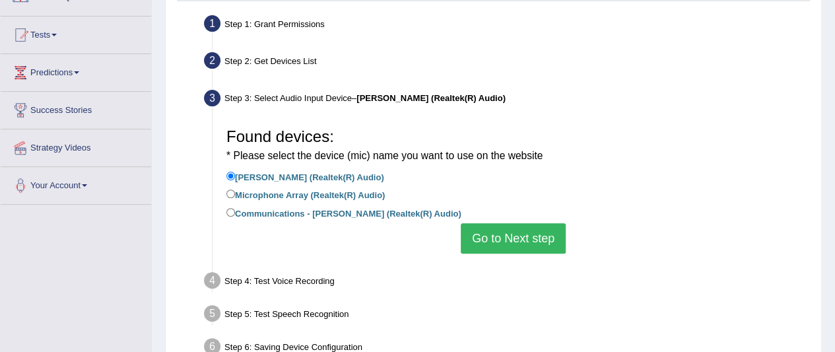
scroll to position [124, 0]
click at [256, 213] on label "Communications - [PERSON_NAME] (Realtek(R) Audio)" at bounding box center [344, 212] width 235 height 15
click at [235, 213] on input "Communications - [PERSON_NAME] (Realtek(R) Audio)" at bounding box center [231, 212] width 9 height 9
radio input "true"
click at [527, 234] on button "Go to Next step" at bounding box center [513, 238] width 105 height 30
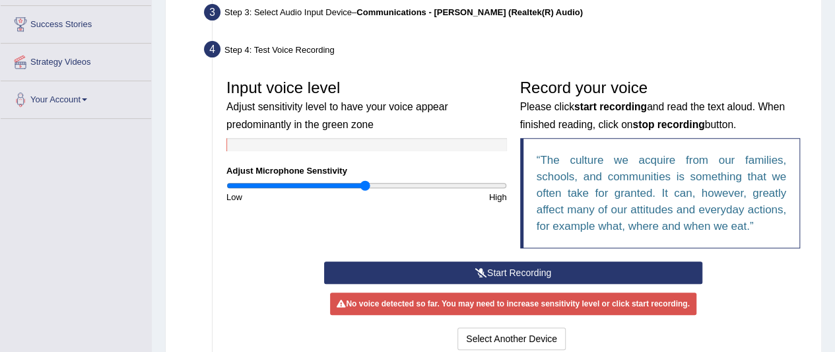
scroll to position [211, 0]
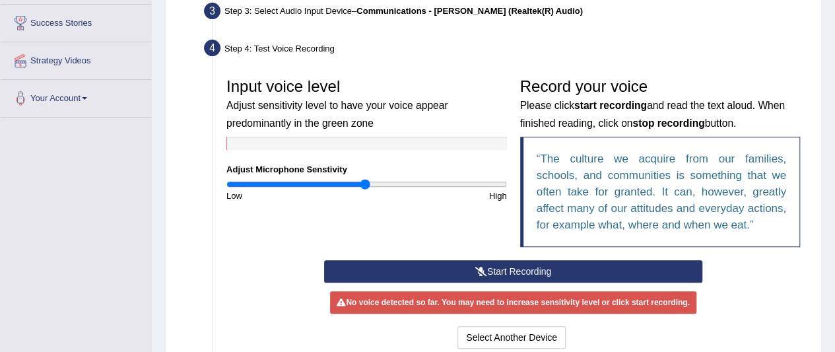
click at [506, 265] on button "Start Recording" at bounding box center [513, 271] width 378 height 22
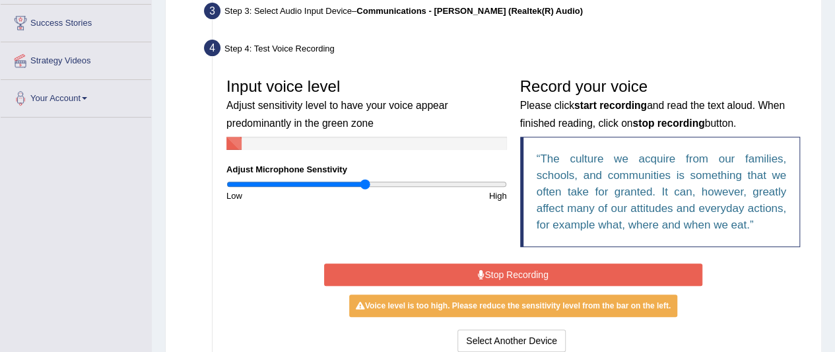
click at [506, 265] on button "Stop Recording" at bounding box center [513, 275] width 378 height 22
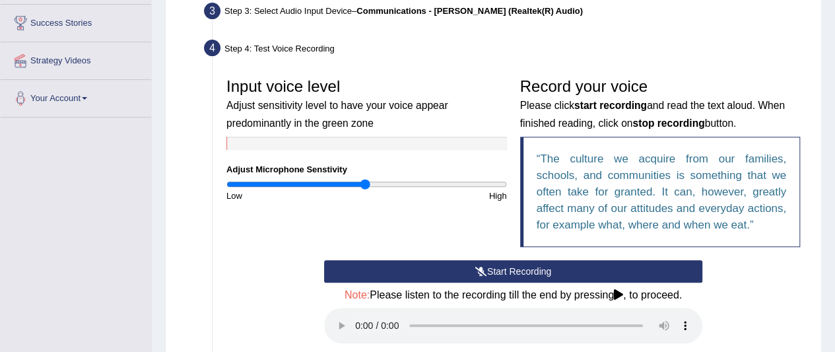
click at [506, 265] on button "Start Recording" at bounding box center [513, 271] width 378 height 22
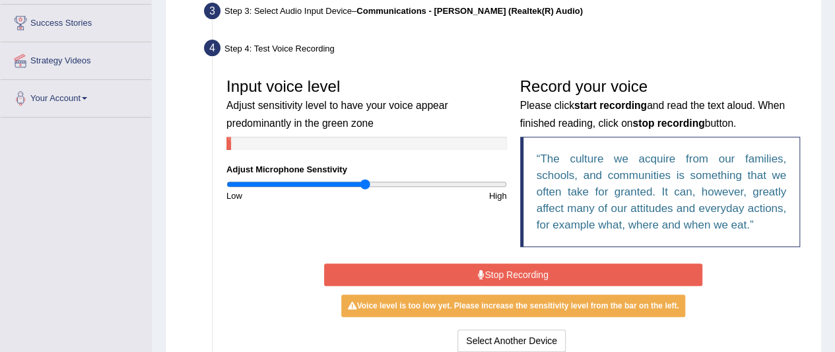
click at [511, 271] on button "Stop Recording" at bounding box center [513, 275] width 378 height 22
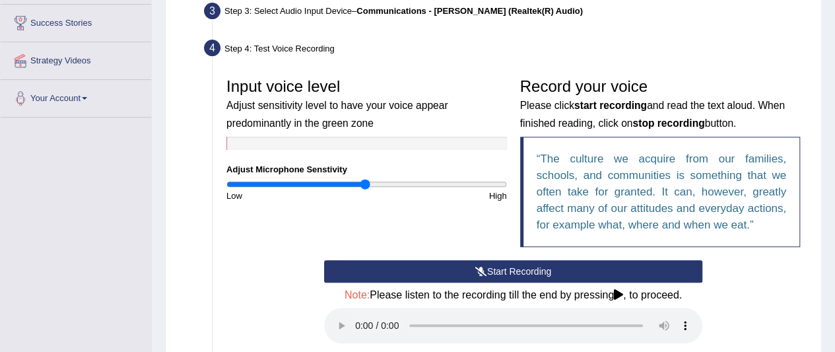
click at [511, 272] on button "Start Recording" at bounding box center [513, 271] width 378 height 22
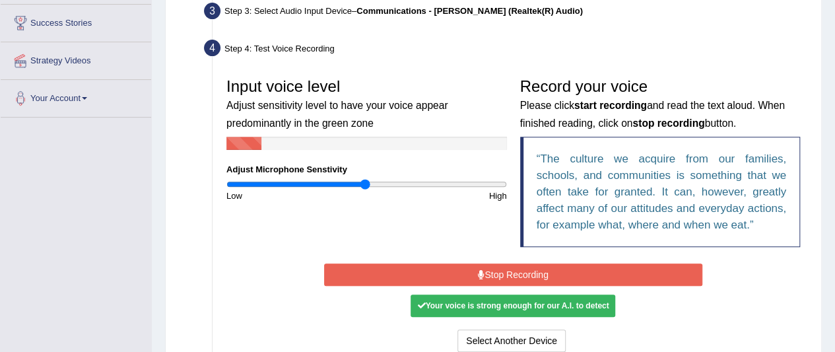
click at [491, 278] on button "Stop Recording" at bounding box center [513, 275] width 378 height 22
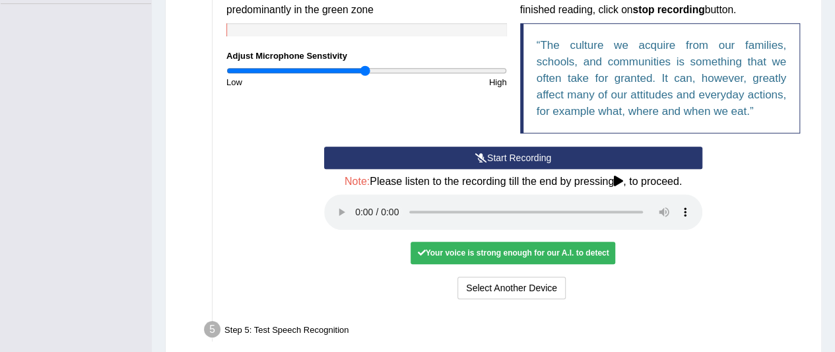
scroll to position [329, 0]
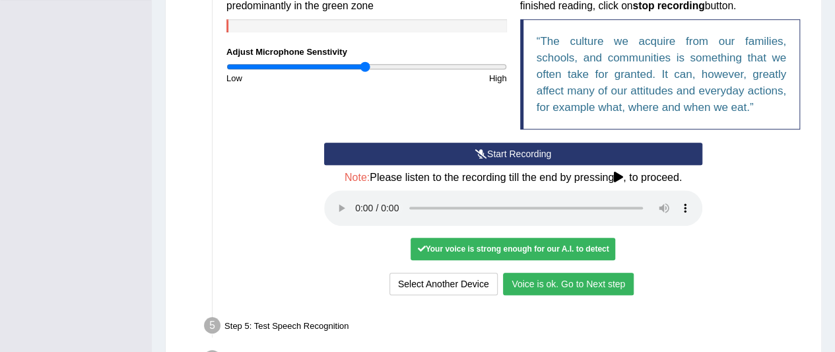
click at [561, 281] on button "Voice is ok. Go to Next step" at bounding box center [568, 284] width 131 height 22
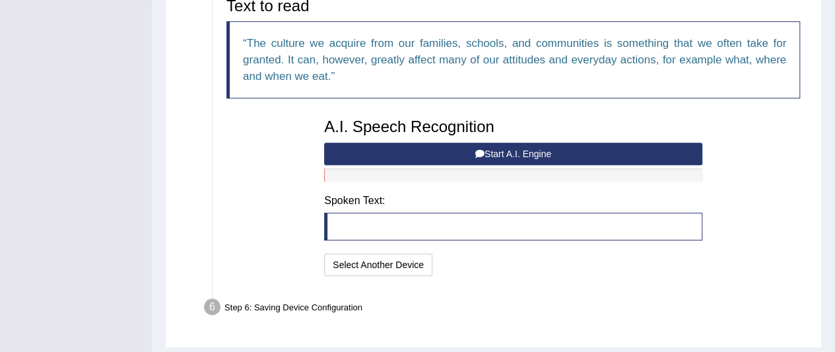
click at [538, 152] on button "Start A.I. Engine" at bounding box center [513, 154] width 378 height 22
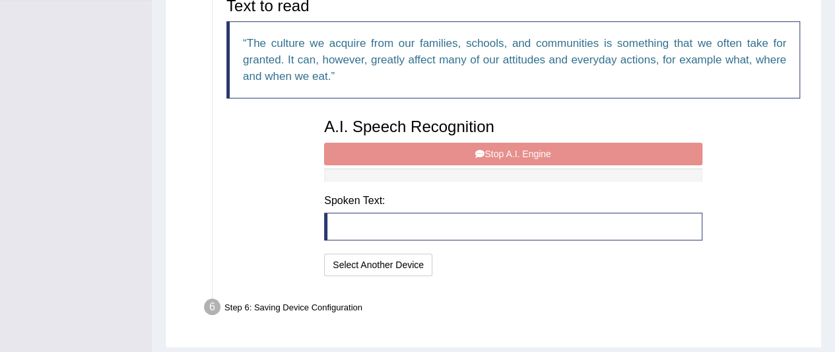
click at [504, 150] on div "A.I. Speech Recognition Start A.I. Engine Stop A.I. Engine Note: Please listen …" at bounding box center [514, 196] width 392 height 168
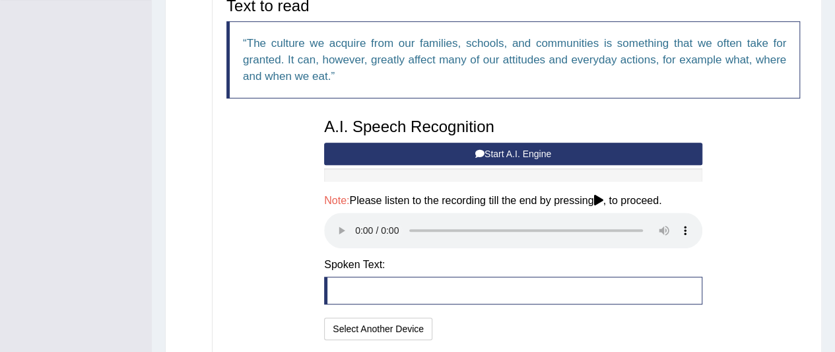
click at [252, 180] on div "Text to read The culture we acquire from our families, schools, and communities…" at bounding box center [513, 167] width 587 height 353
click at [494, 147] on button "Start A.I. Engine" at bounding box center [513, 154] width 378 height 22
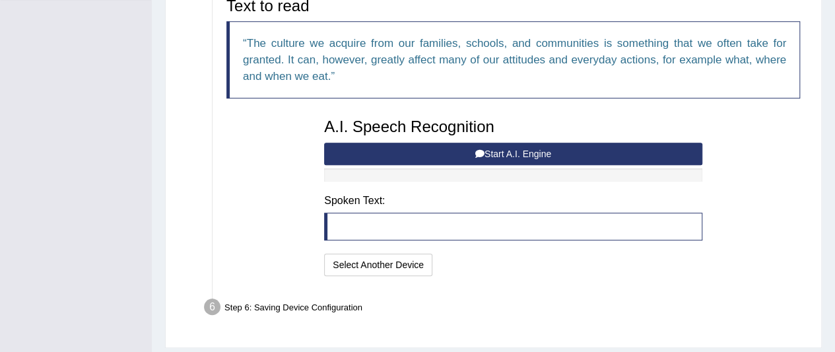
click at [502, 146] on button "Start A.I. Engine" at bounding box center [513, 154] width 378 height 22
click at [494, 151] on button "Start A.I. Engine" at bounding box center [513, 154] width 378 height 22
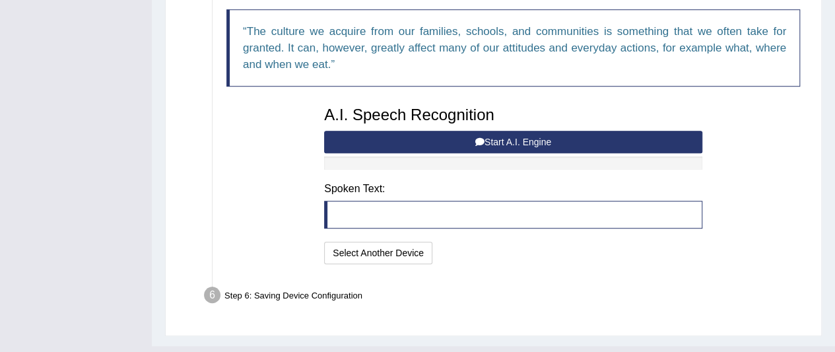
scroll to position [343, 0]
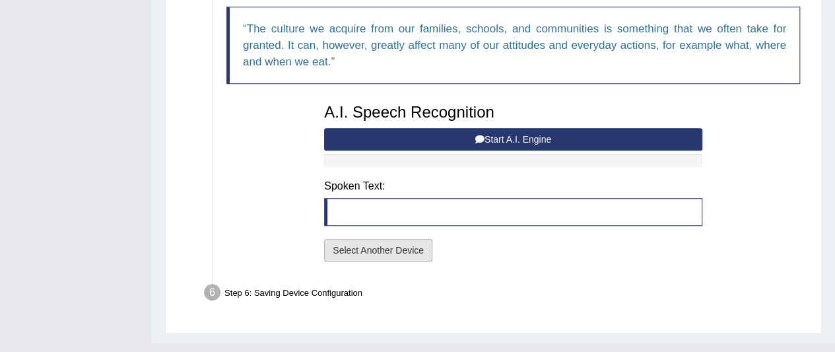
click at [386, 252] on button "Select Another Device" at bounding box center [378, 250] width 108 height 22
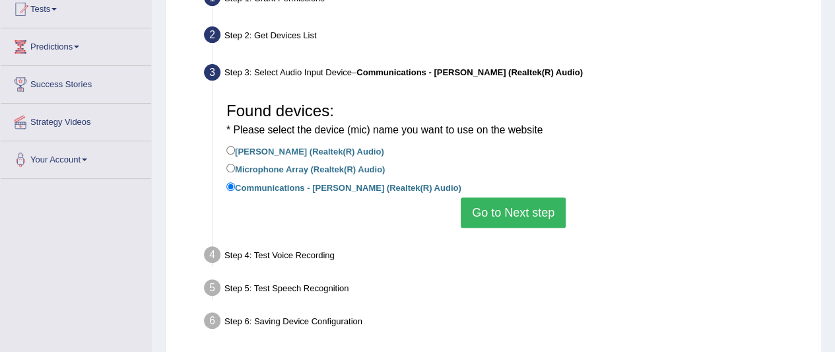
scroll to position [151, 0]
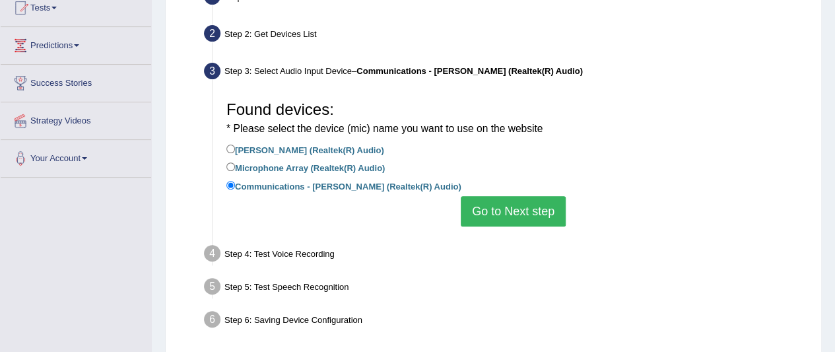
click at [252, 145] on label "[PERSON_NAME] (Realtek(R) Audio)" at bounding box center [306, 149] width 158 height 15
click at [235, 145] on input "[PERSON_NAME] (Realtek(R) Audio)" at bounding box center [231, 149] width 9 height 9
radio input "true"
click at [519, 209] on button "Go to Next step" at bounding box center [513, 211] width 105 height 30
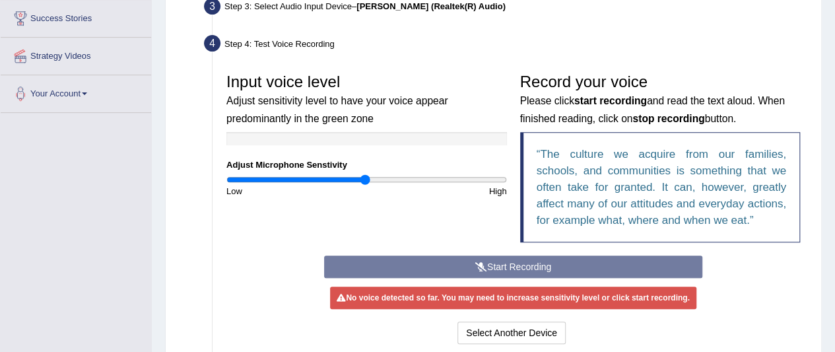
scroll to position [221, 0]
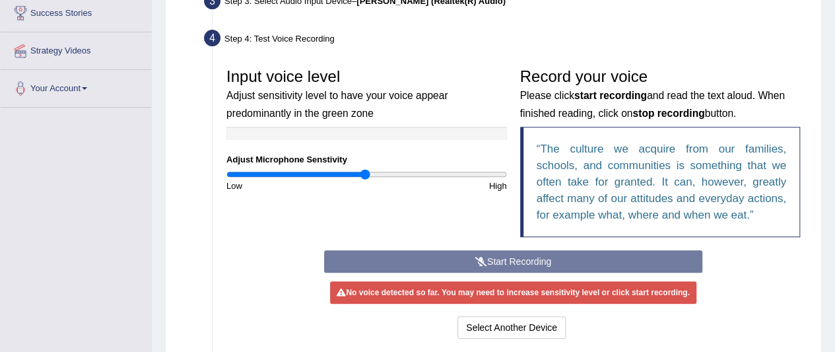
click at [499, 258] on div "Start Recording Stop Recording Note: Please listen to the recording till the en…" at bounding box center [514, 296] width 392 height 92
click at [510, 257] on div "Start Recording Stop Recording Note: Please listen to the recording till the en…" at bounding box center [514, 296] width 392 height 92
click at [510, 258] on div "Start Recording Stop Recording Note: Please listen to the recording till the en…" at bounding box center [514, 296] width 392 height 92
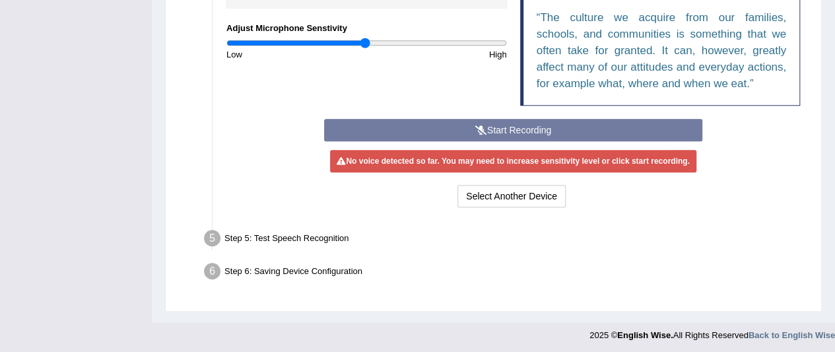
scroll to position [353, 0]
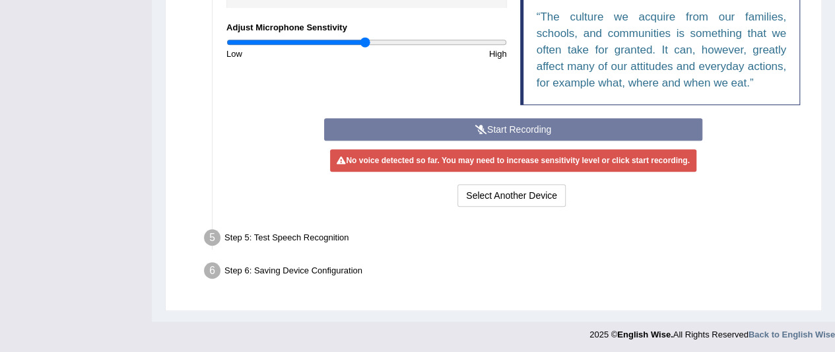
click at [526, 126] on div "Start Recording Stop Recording Note: Please listen to the recording till the en…" at bounding box center [514, 164] width 392 height 92
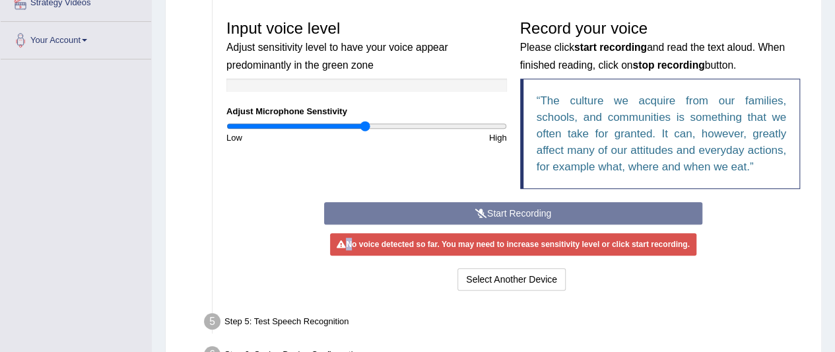
scroll to position [266, 0]
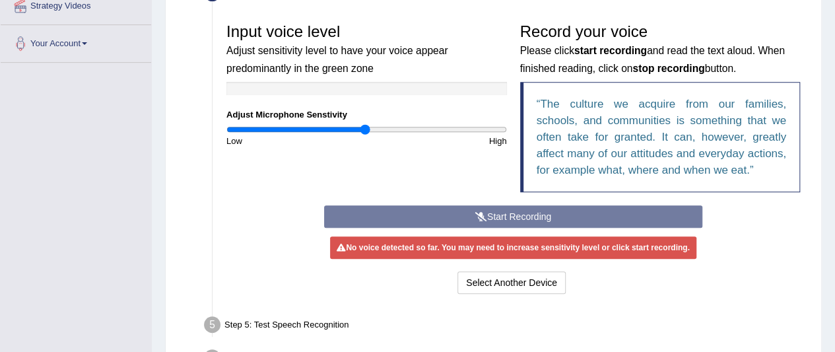
click at [490, 213] on div "Start Recording Stop Recording Note: Please listen to the recording till the en…" at bounding box center [514, 251] width 392 height 92
click at [412, 297] on div "Input voice level Adjust sensitivity level to have your voice appear predominan…" at bounding box center [513, 157] width 587 height 294
click at [537, 210] on div "Start Recording Stop Recording Note: Please listen to the recording till the en…" at bounding box center [514, 251] width 392 height 92
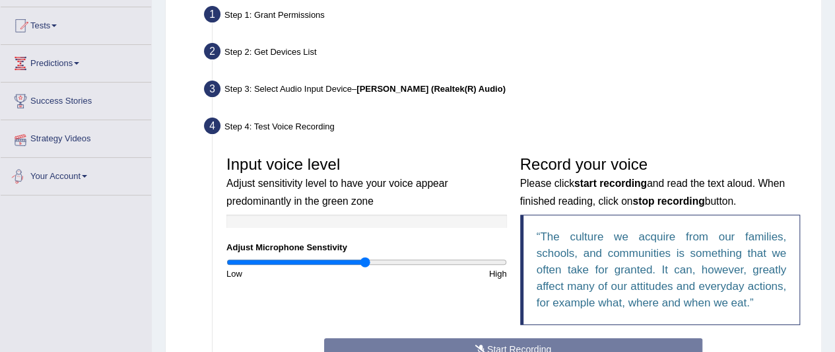
scroll to position [133, 0]
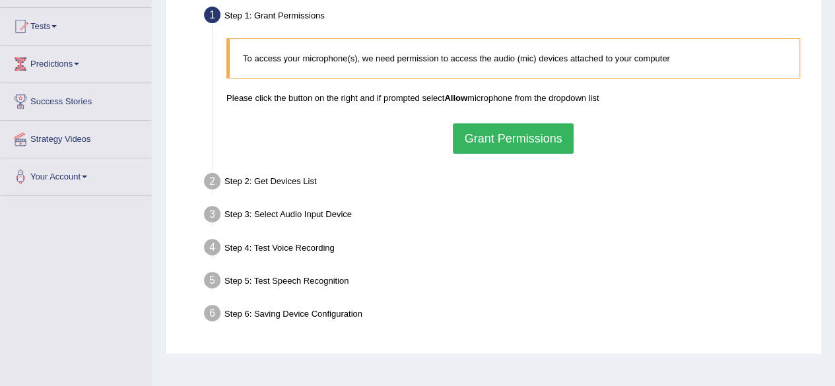
click at [511, 135] on button "Grant Permissions" at bounding box center [513, 138] width 120 height 30
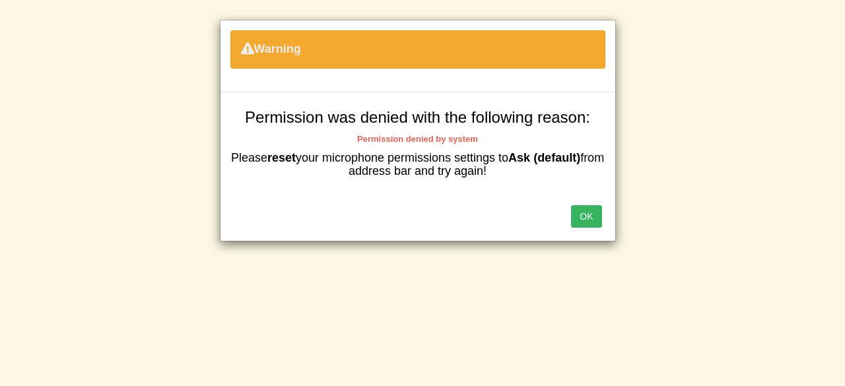
click at [582, 209] on button "OK" at bounding box center [586, 216] width 30 height 22
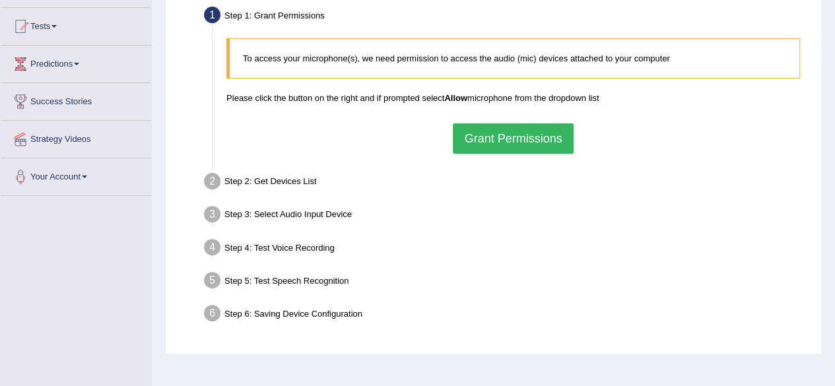
click at [500, 135] on button "Grant Permissions" at bounding box center [513, 138] width 120 height 30
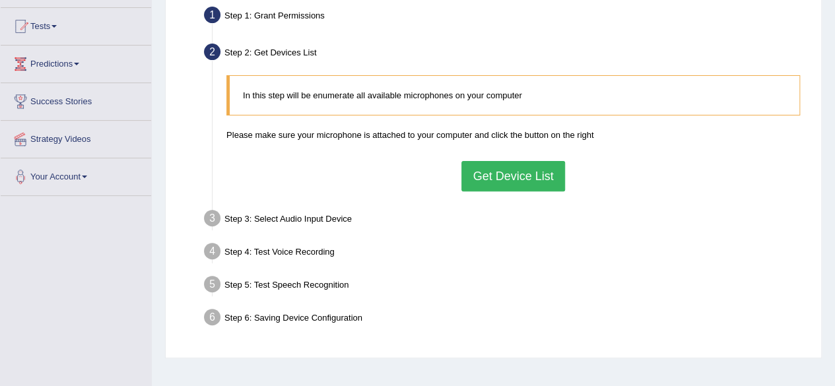
click at [498, 174] on button "Get Device List" at bounding box center [513, 176] width 103 height 30
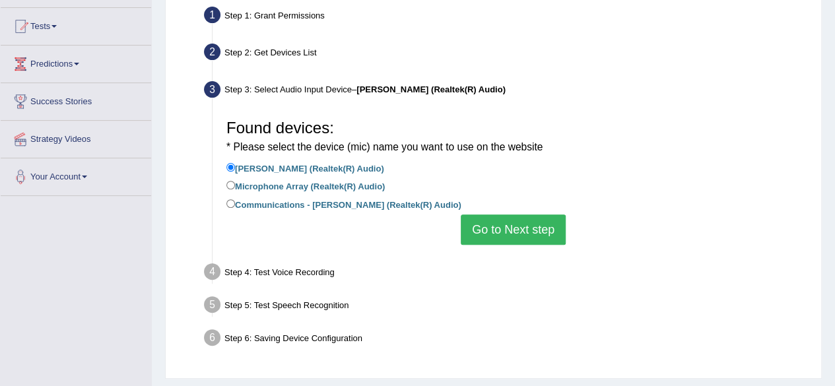
click at [500, 225] on button "Go to Next step" at bounding box center [513, 230] width 105 height 30
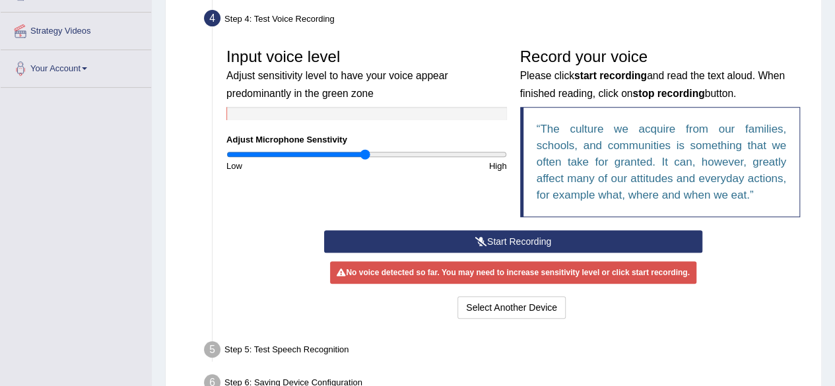
scroll to position [244, 0]
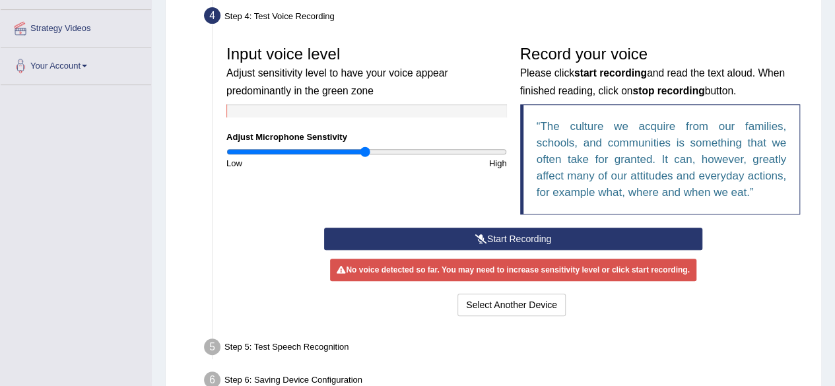
click at [513, 237] on button "Start Recording" at bounding box center [513, 239] width 378 height 22
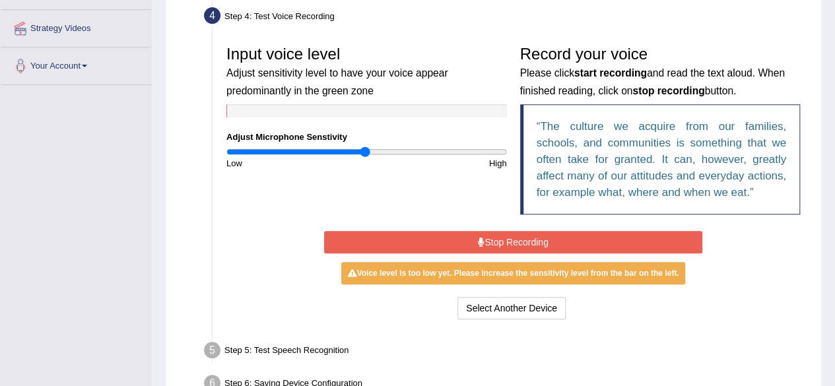
click at [513, 237] on button "Stop Recording" at bounding box center [513, 242] width 378 height 22
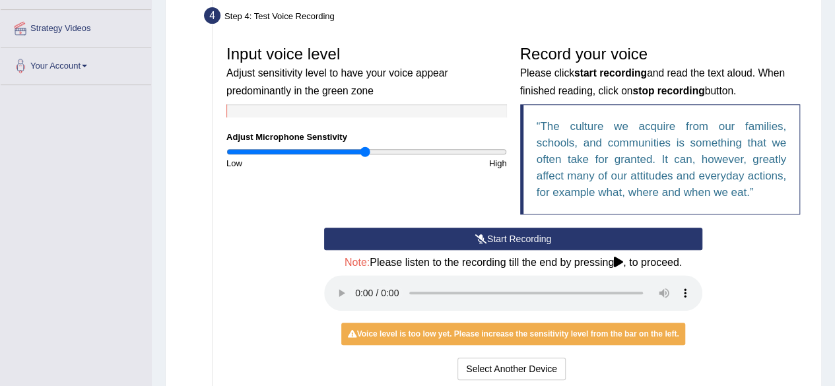
click at [513, 237] on button "Start Recording" at bounding box center [513, 239] width 378 height 22
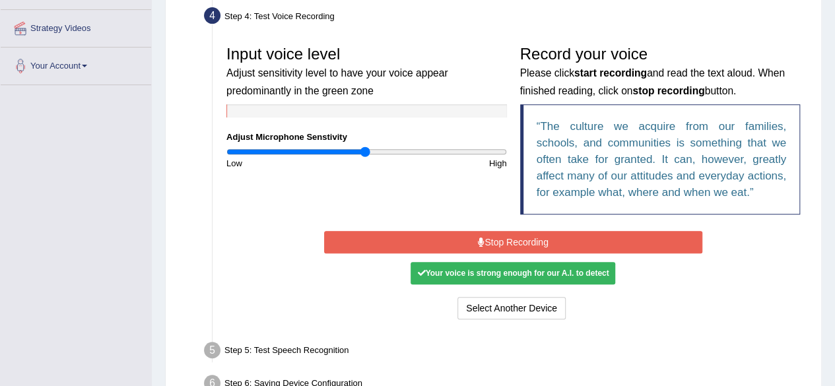
click at [513, 237] on button "Stop Recording" at bounding box center [513, 242] width 378 height 22
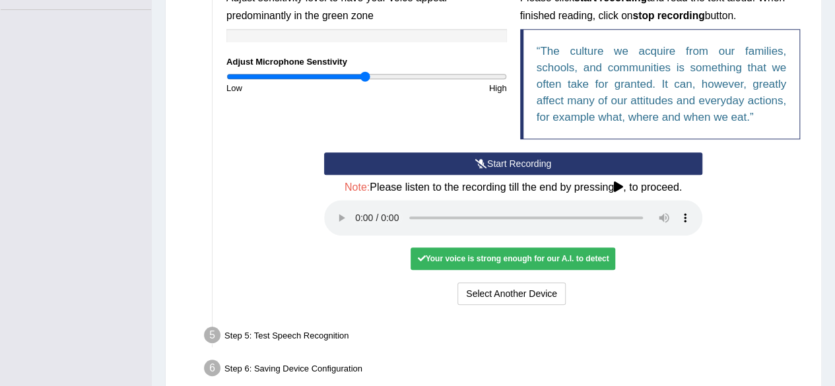
scroll to position [320, 0]
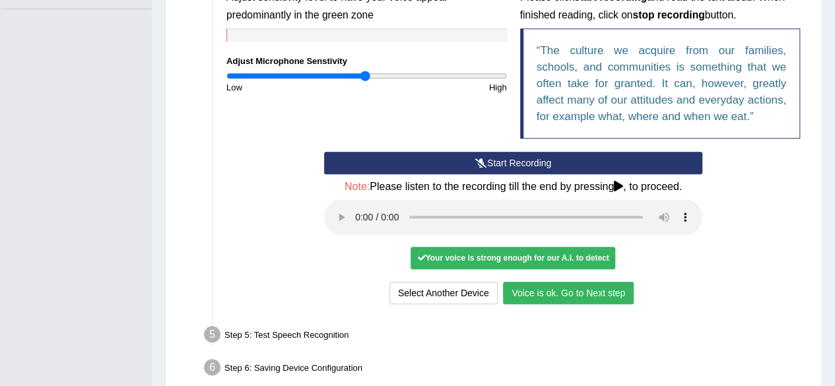
click at [540, 290] on button "Voice is ok. Go to Next step" at bounding box center [568, 293] width 131 height 22
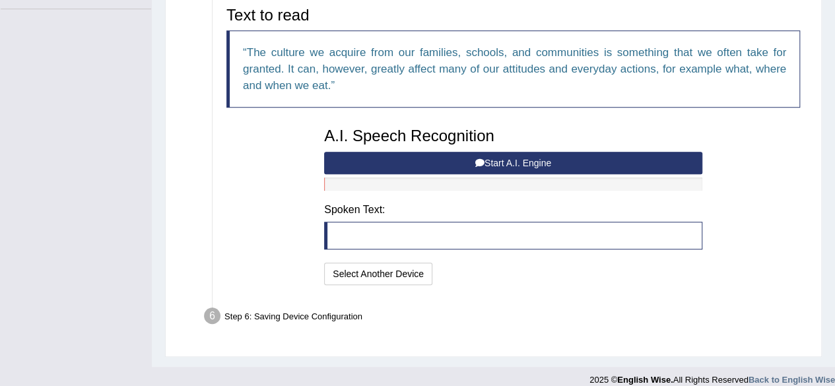
click at [504, 158] on button "Start A.I. Engine" at bounding box center [513, 163] width 378 height 22
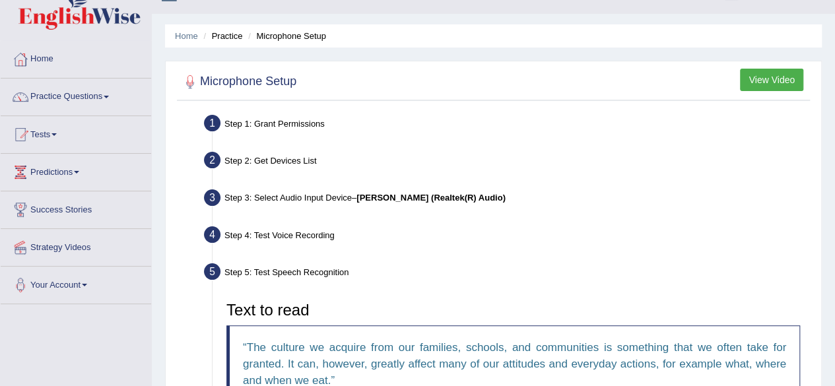
scroll to position [0, 0]
